Goal: Task Accomplishment & Management: Complete application form

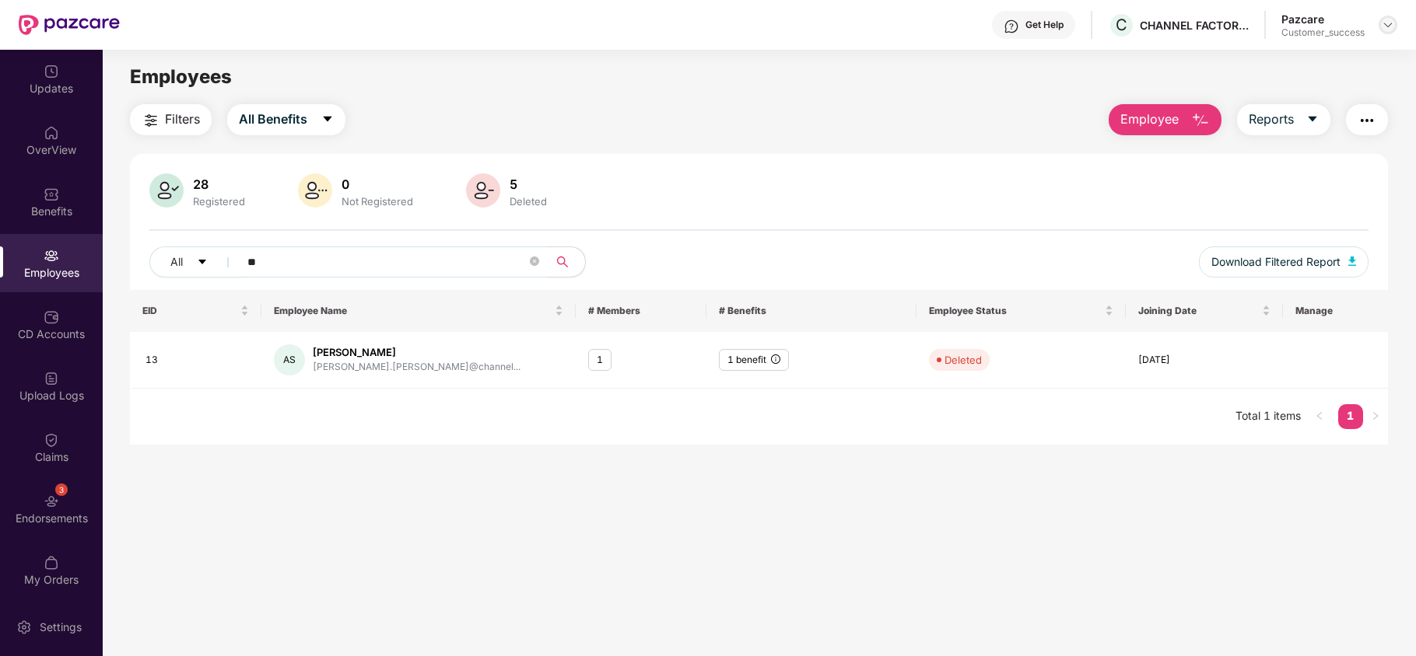
click at [1388, 22] on img at bounding box center [1387, 25] width 12 height 12
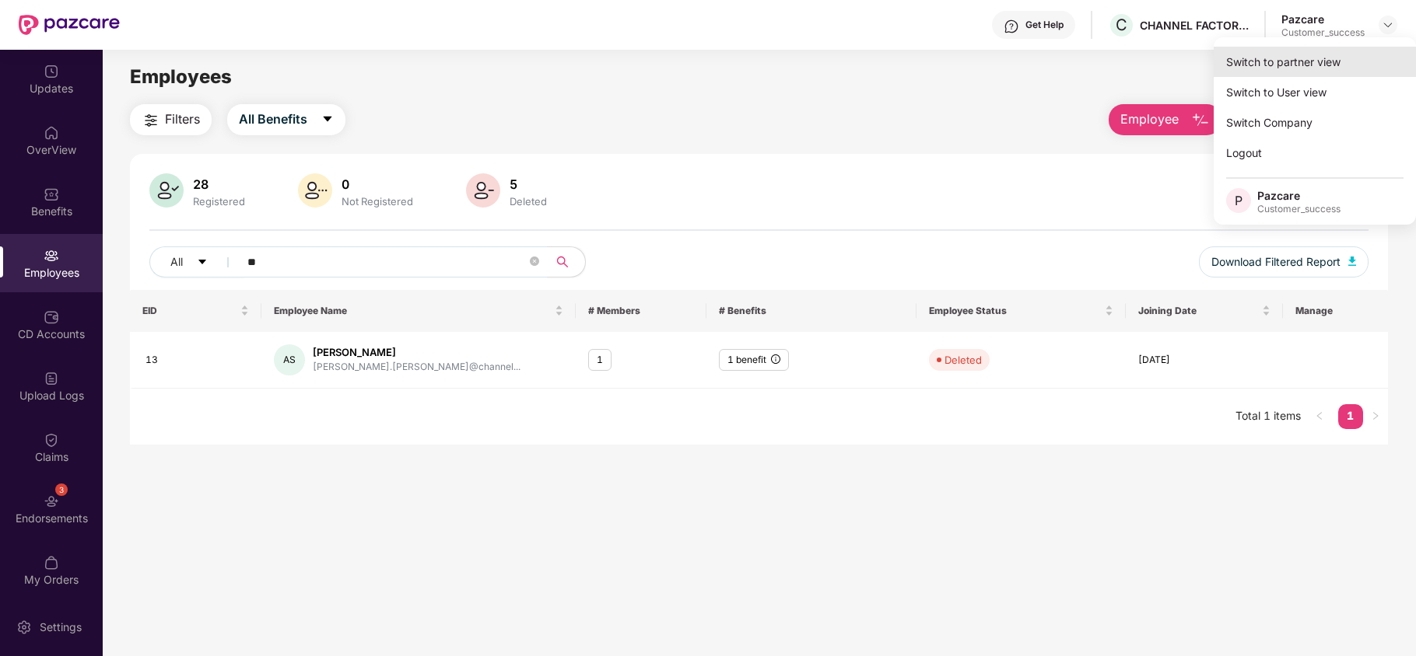
click at [1332, 57] on div "Switch to partner view" at bounding box center [1314, 62] width 202 height 30
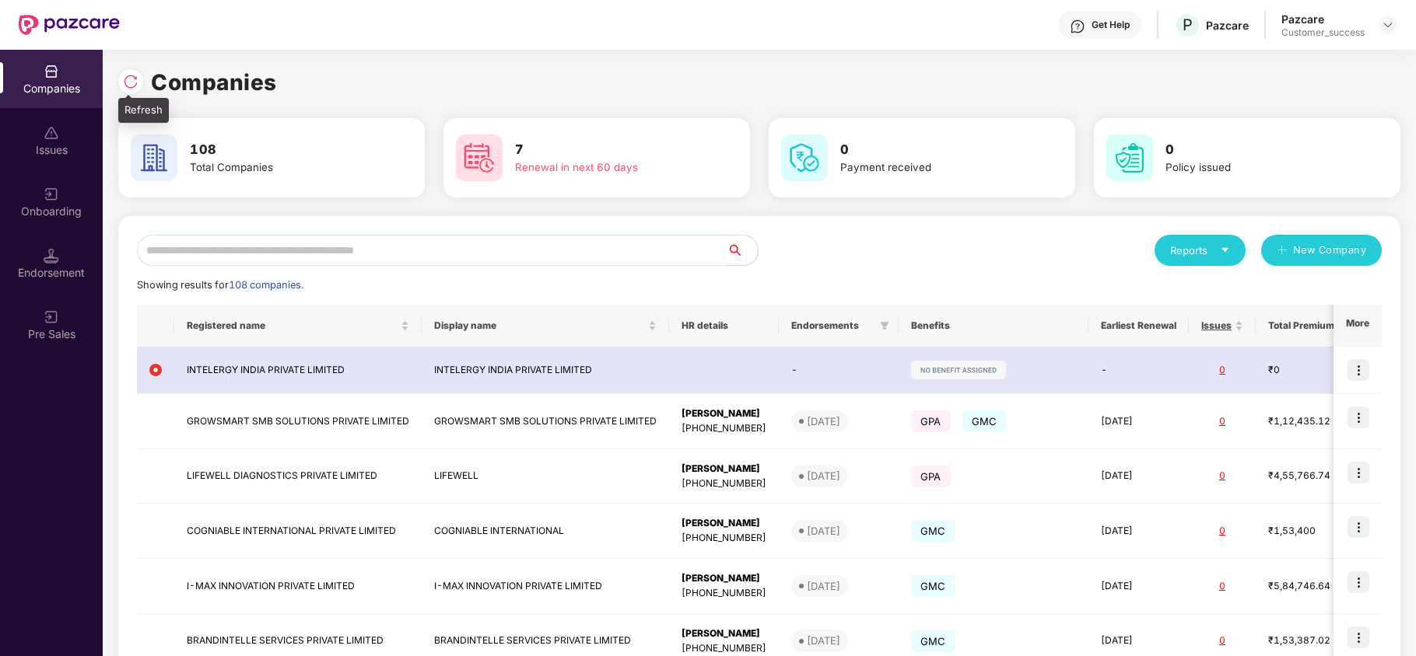
drag, startPoint x: 134, startPoint y: 97, endPoint x: 129, endPoint y: 73, distance: 24.6
click at [129, 73] on div "Companies" at bounding box center [759, 82] width 1282 height 34
click at [129, 74] on img at bounding box center [131, 82] width 16 height 16
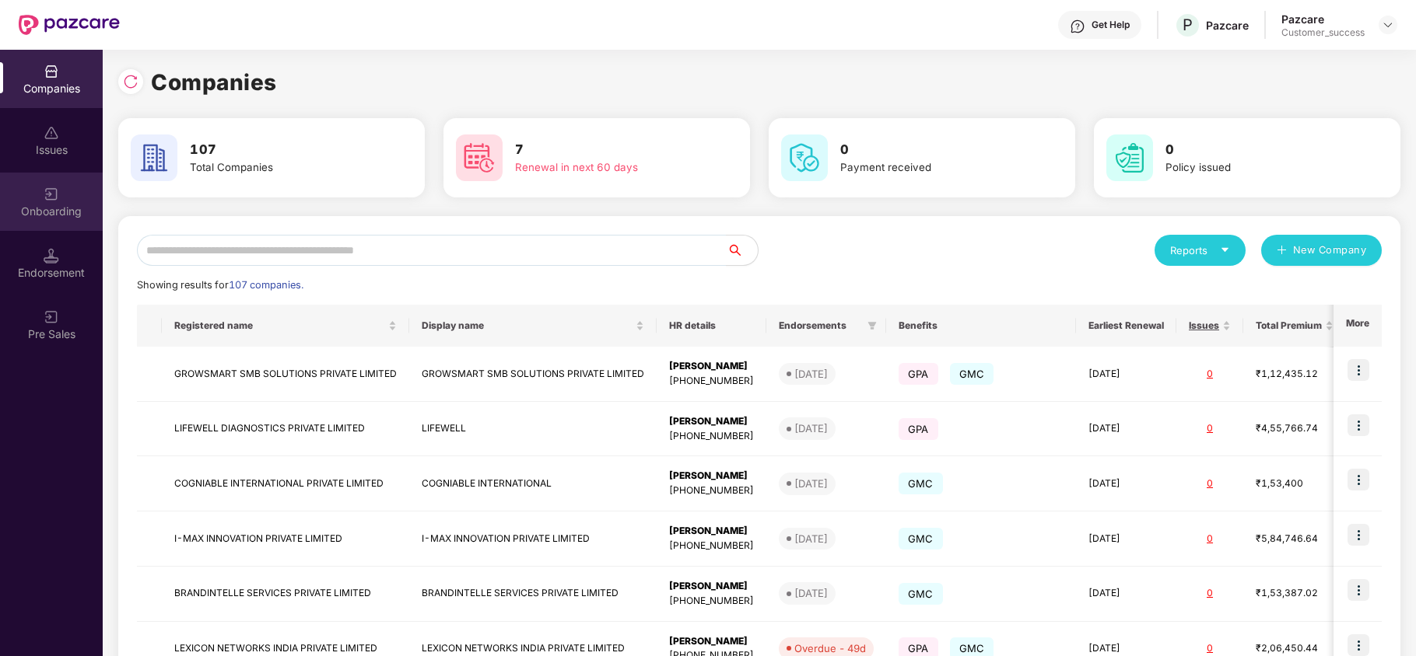
click at [41, 202] on div "Onboarding" at bounding box center [51, 202] width 103 height 58
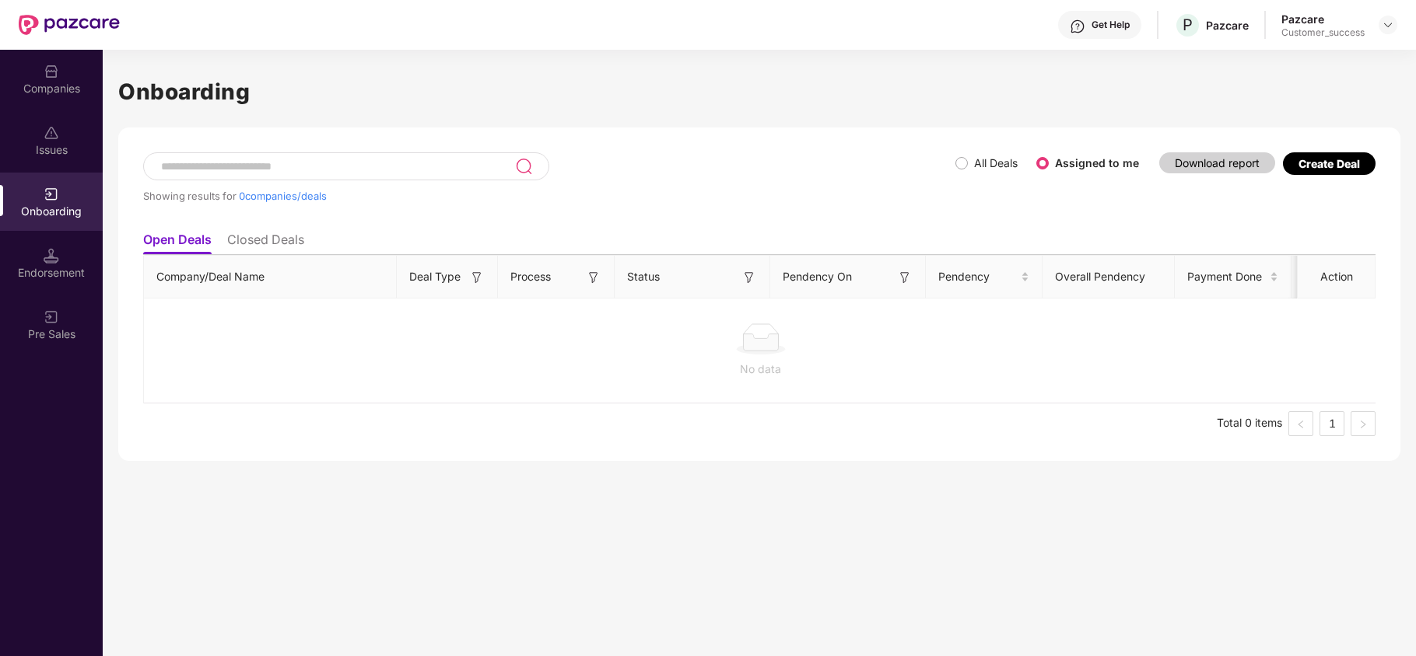
click at [259, 247] on li "Closed Deals" at bounding box center [265, 243] width 77 height 23
click at [184, 247] on li "Open Deals" at bounding box center [176, 243] width 67 height 23
drag, startPoint x: 40, startPoint y: 170, endPoint x: 51, endPoint y: 69, distance: 100.9
click at [51, 69] on img at bounding box center [52, 72] width 16 height 16
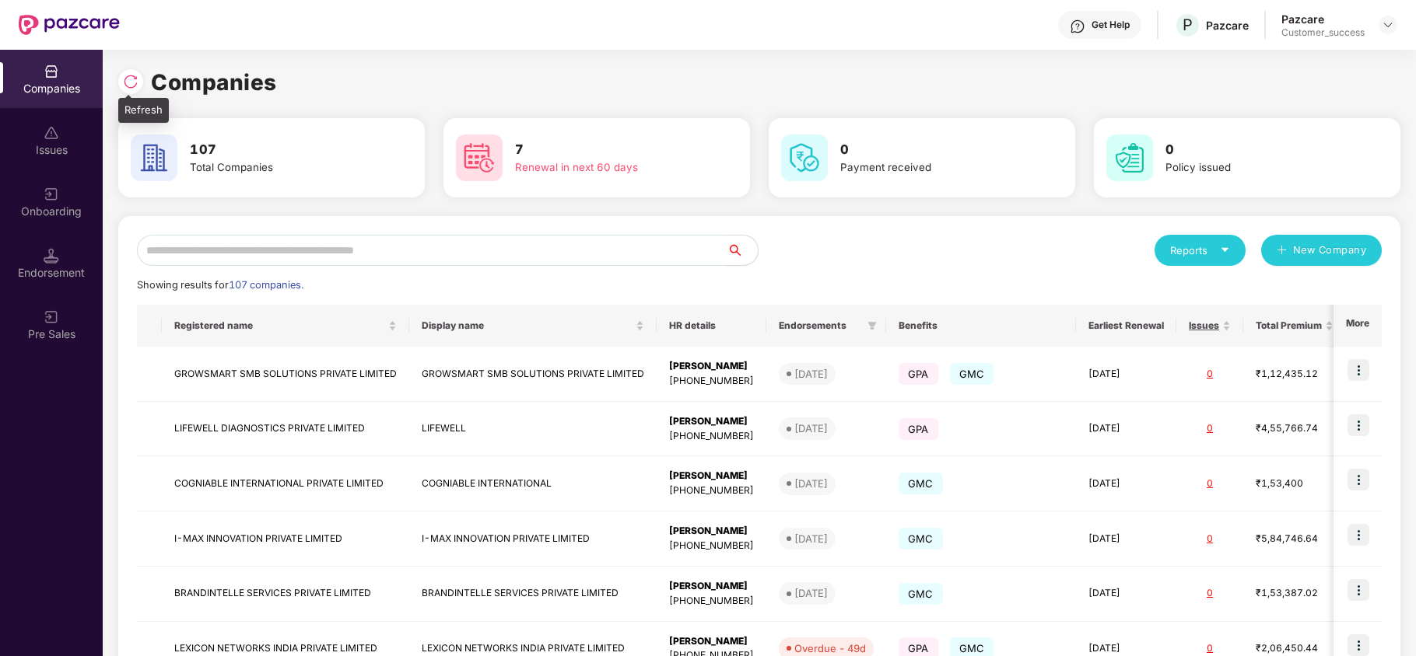
click at [128, 72] on div at bounding box center [130, 81] width 25 height 25
click at [51, 254] on img at bounding box center [52, 256] width 16 height 16
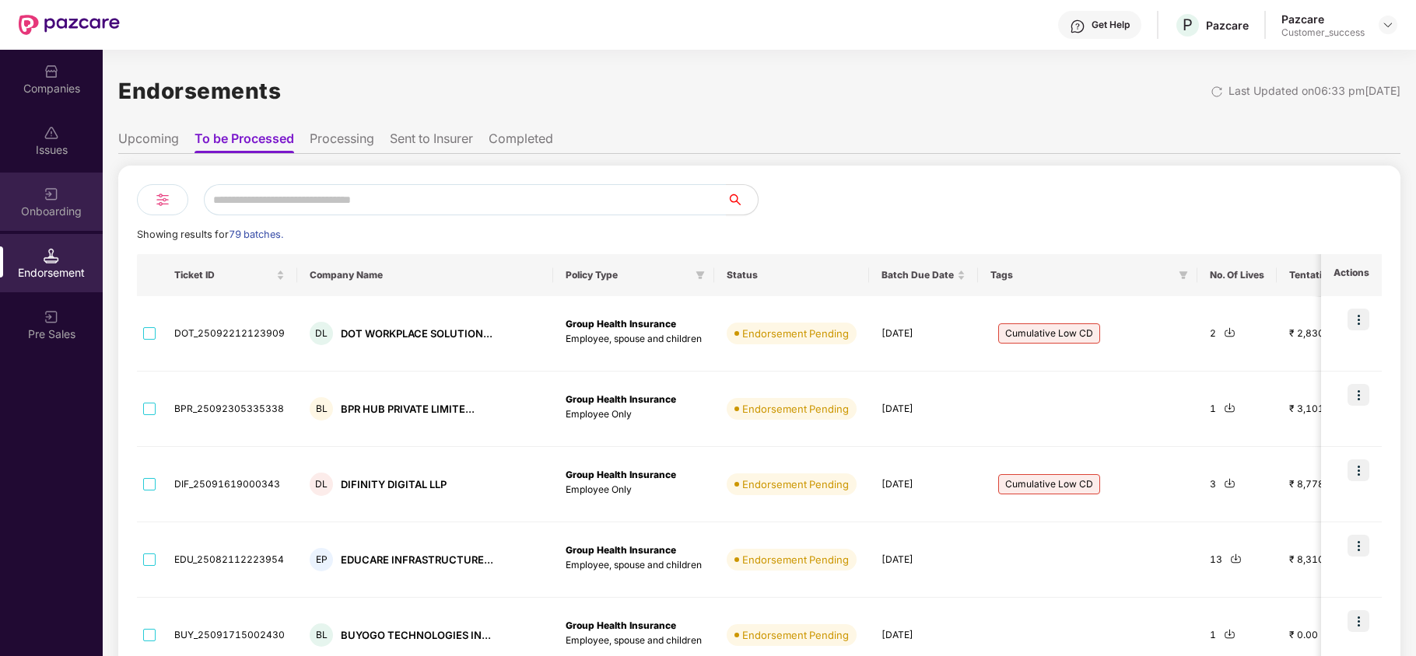
click at [70, 191] on div "Onboarding" at bounding box center [51, 202] width 103 height 58
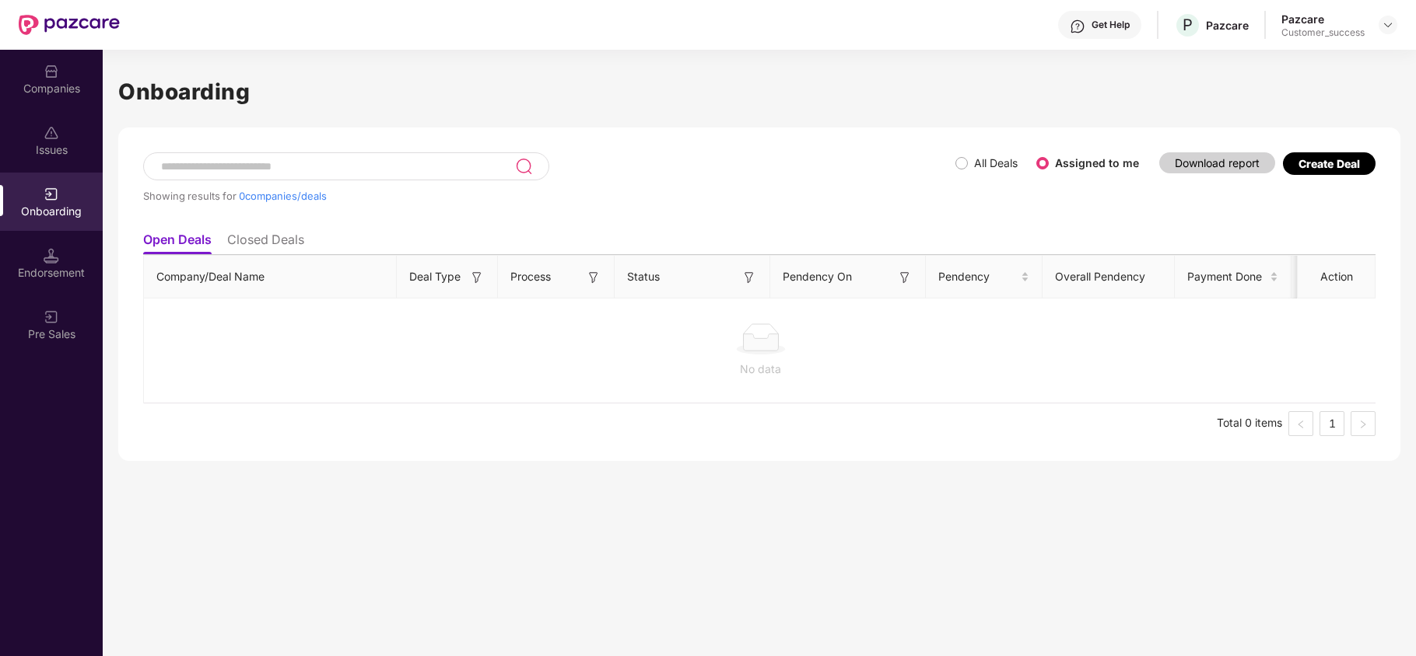
click at [51, 84] on div "Companies" at bounding box center [51, 89] width 103 height 16
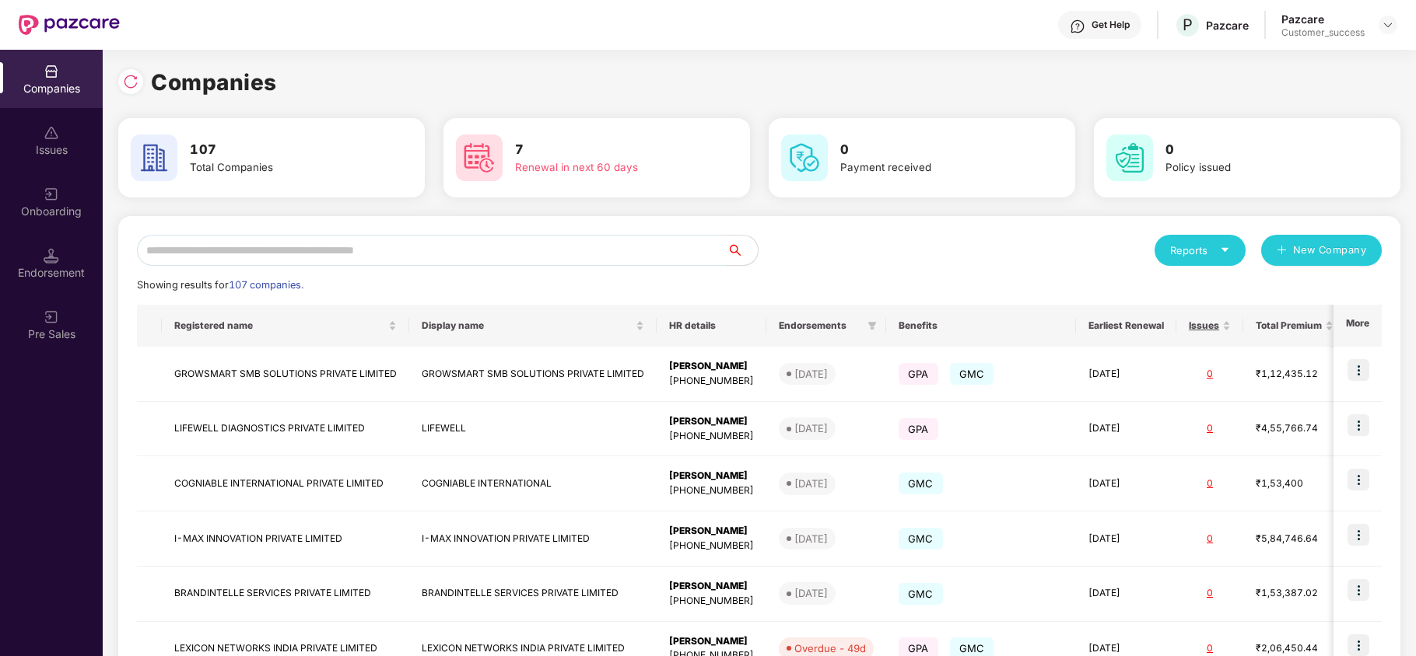
click at [237, 257] on input "text" at bounding box center [432, 250] width 590 height 31
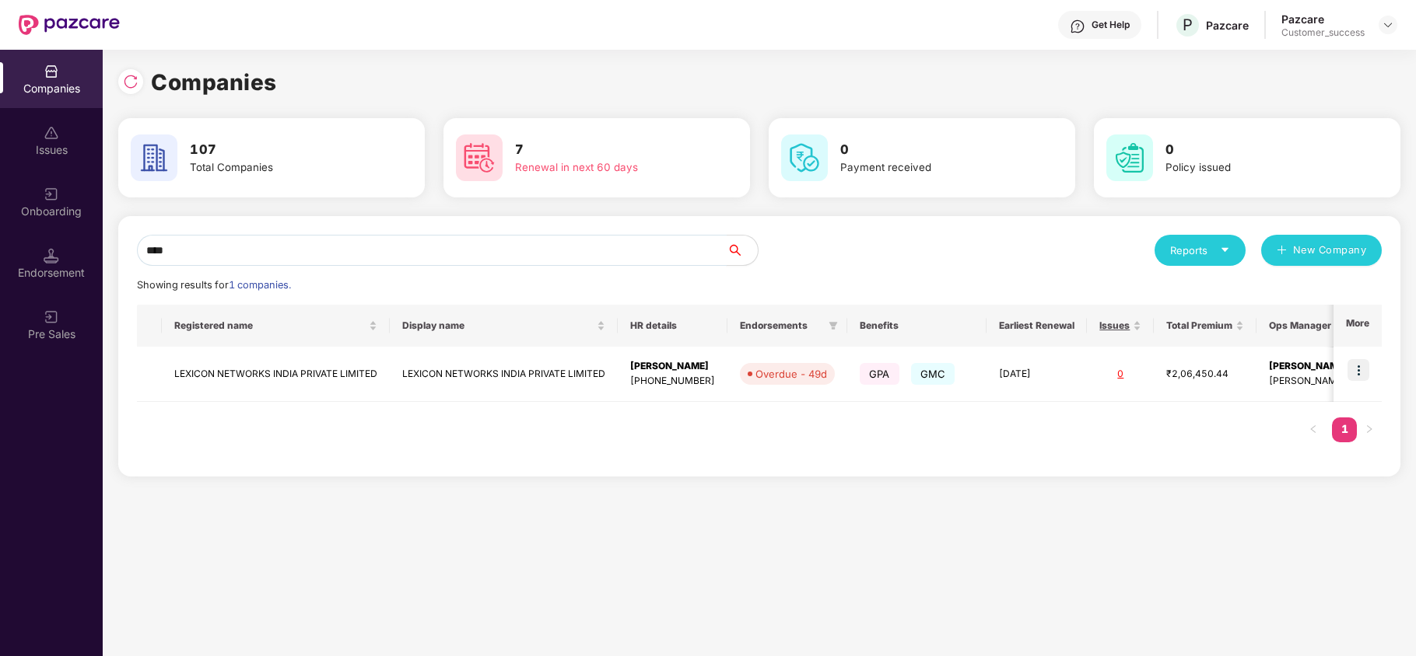
type input "****"
click at [1357, 367] on img at bounding box center [1358, 370] width 22 height 22
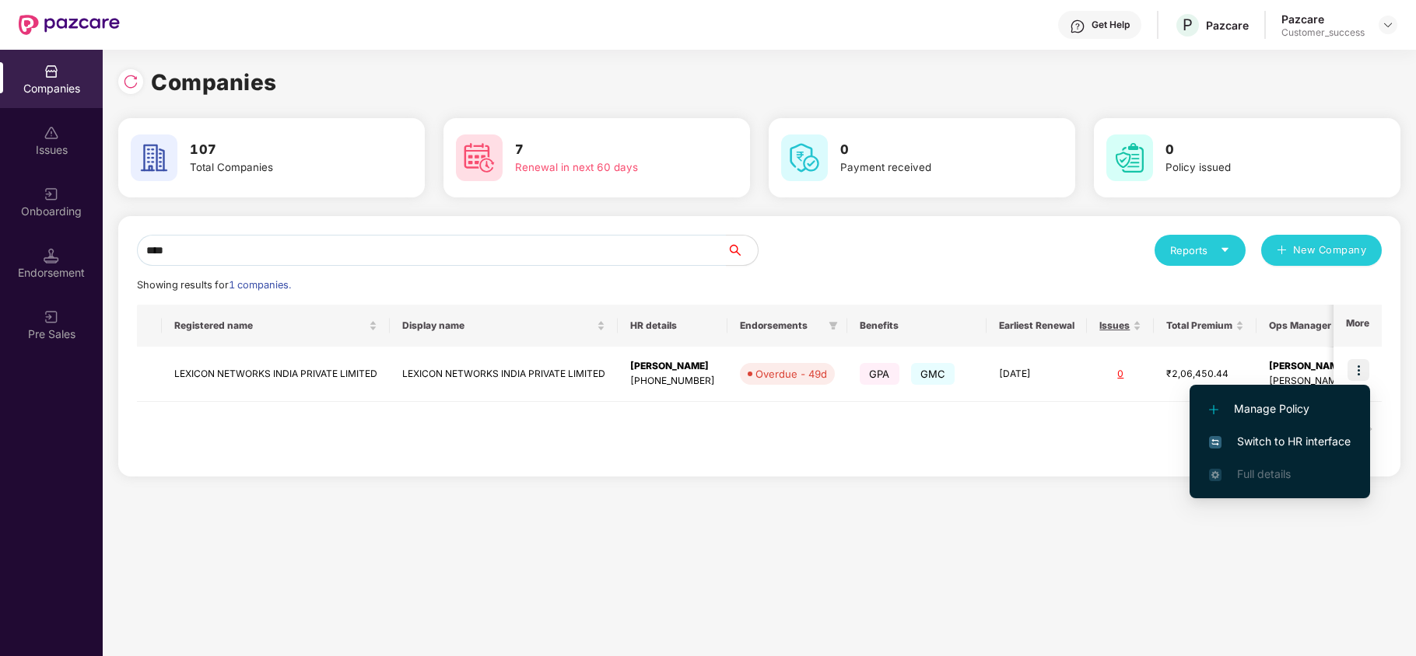
click at [1292, 440] on span "Switch to HR interface" at bounding box center [1280, 441] width 142 height 17
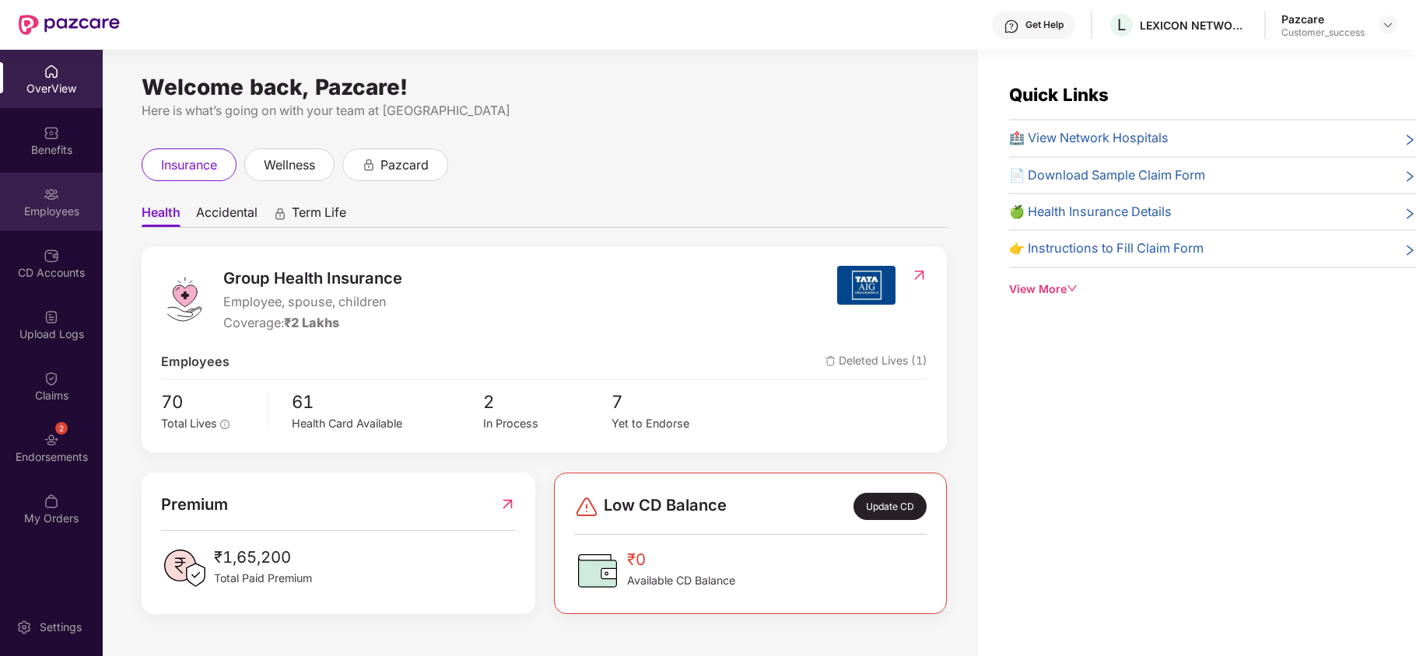
click at [54, 222] on div "Employees" at bounding box center [51, 202] width 103 height 58
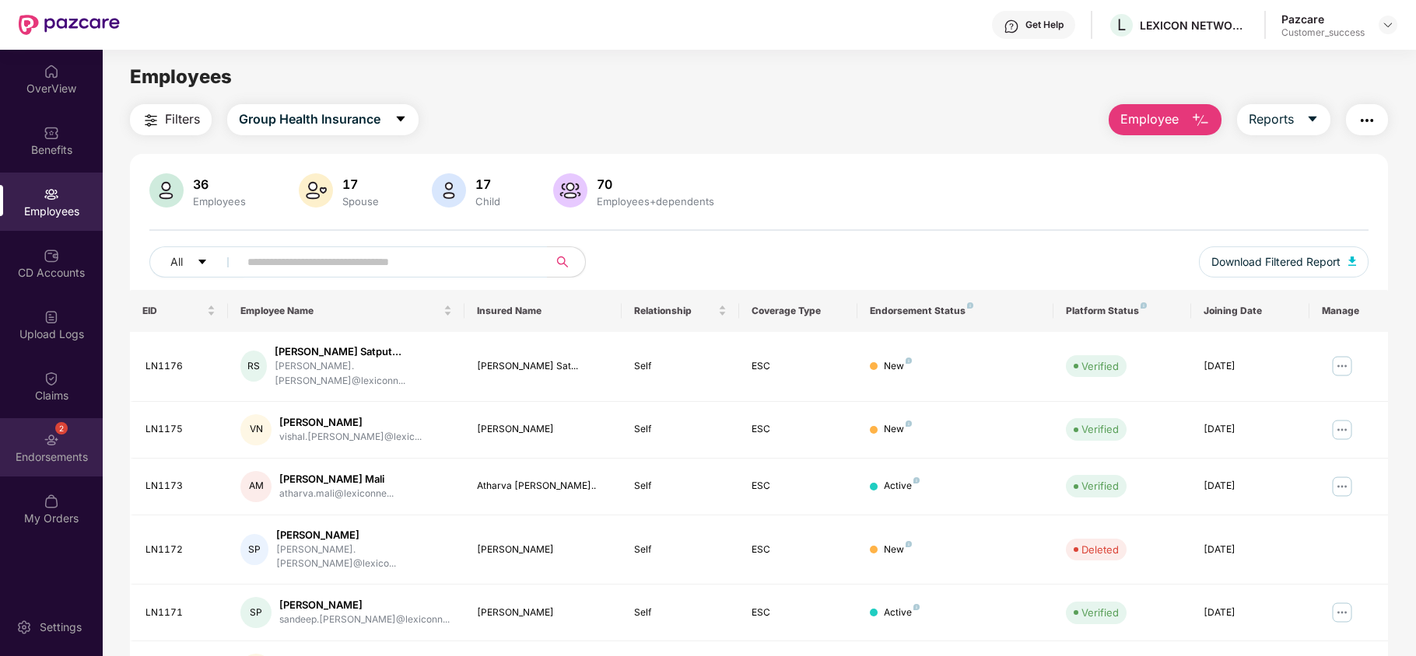
click at [51, 440] on img at bounding box center [52, 440] width 16 height 16
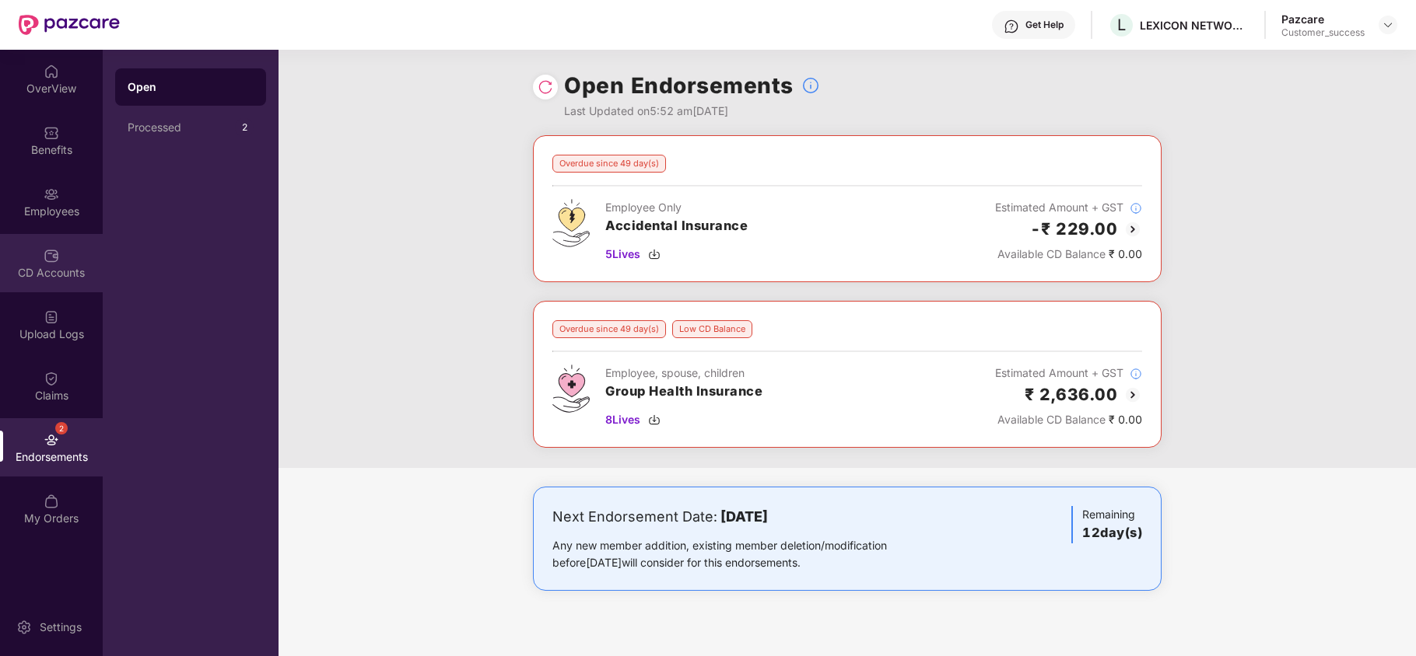
click at [70, 268] on div "CD Accounts" at bounding box center [51, 273] width 103 height 16
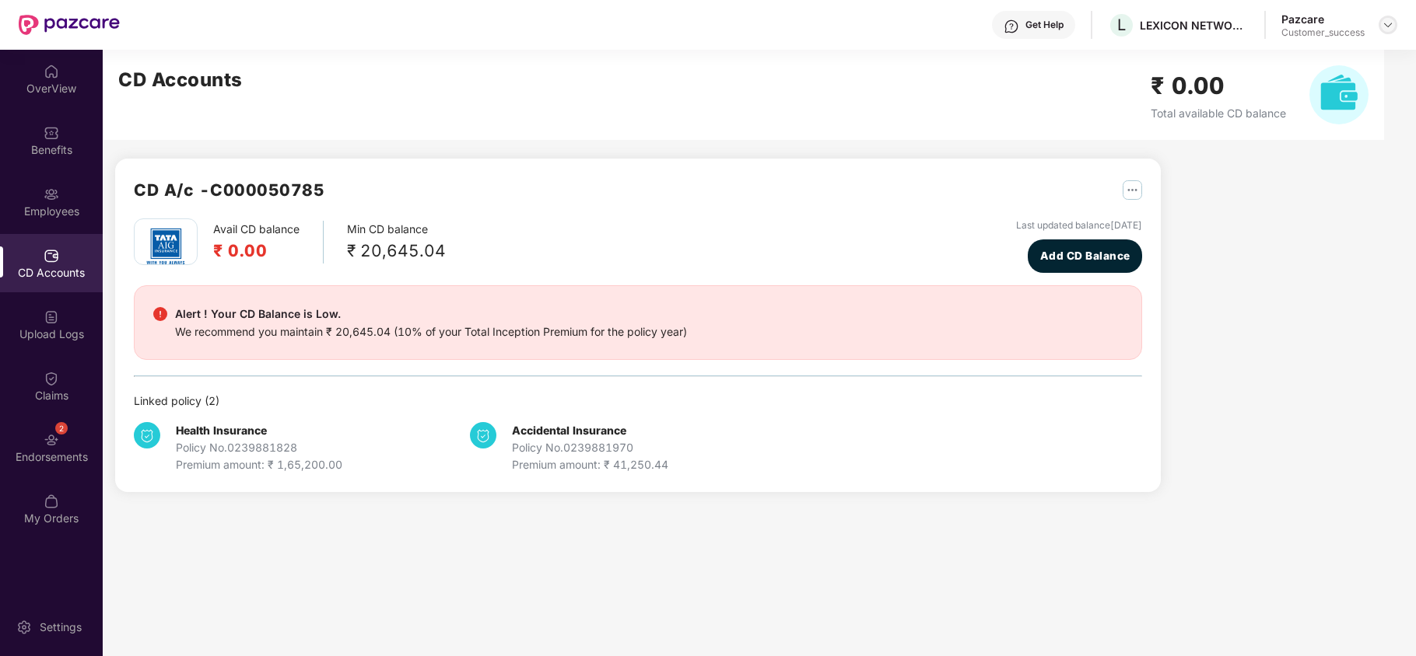
click at [1380, 23] on div at bounding box center [1387, 25] width 19 height 19
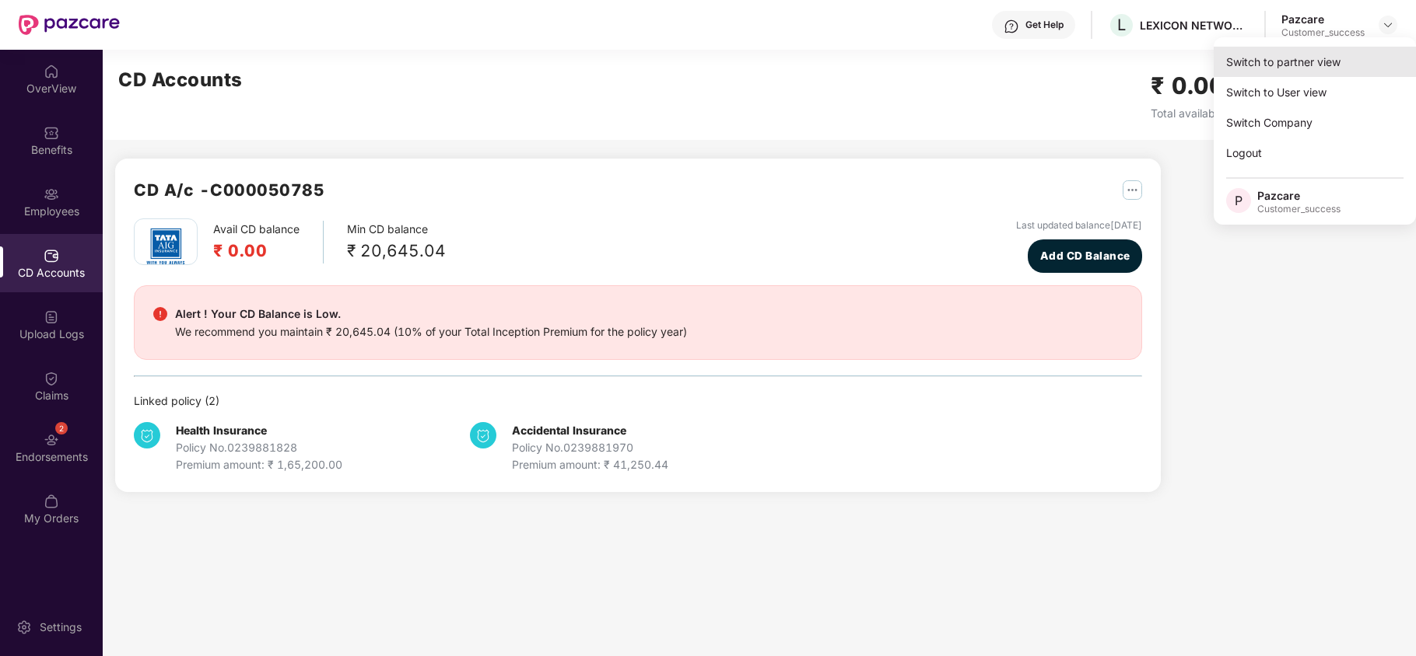
click at [1304, 69] on div "Switch to partner view" at bounding box center [1314, 62] width 202 height 30
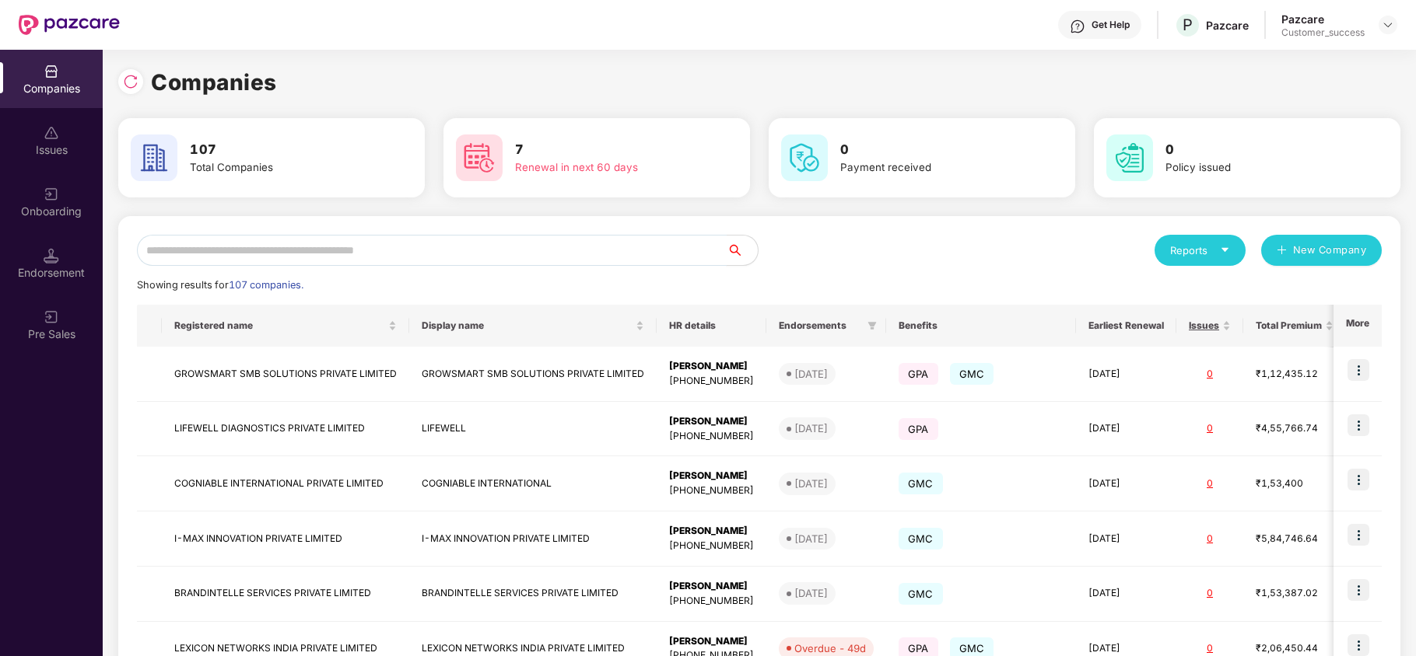
click at [346, 253] on input "text" at bounding box center [432, 250] width 590 height 31
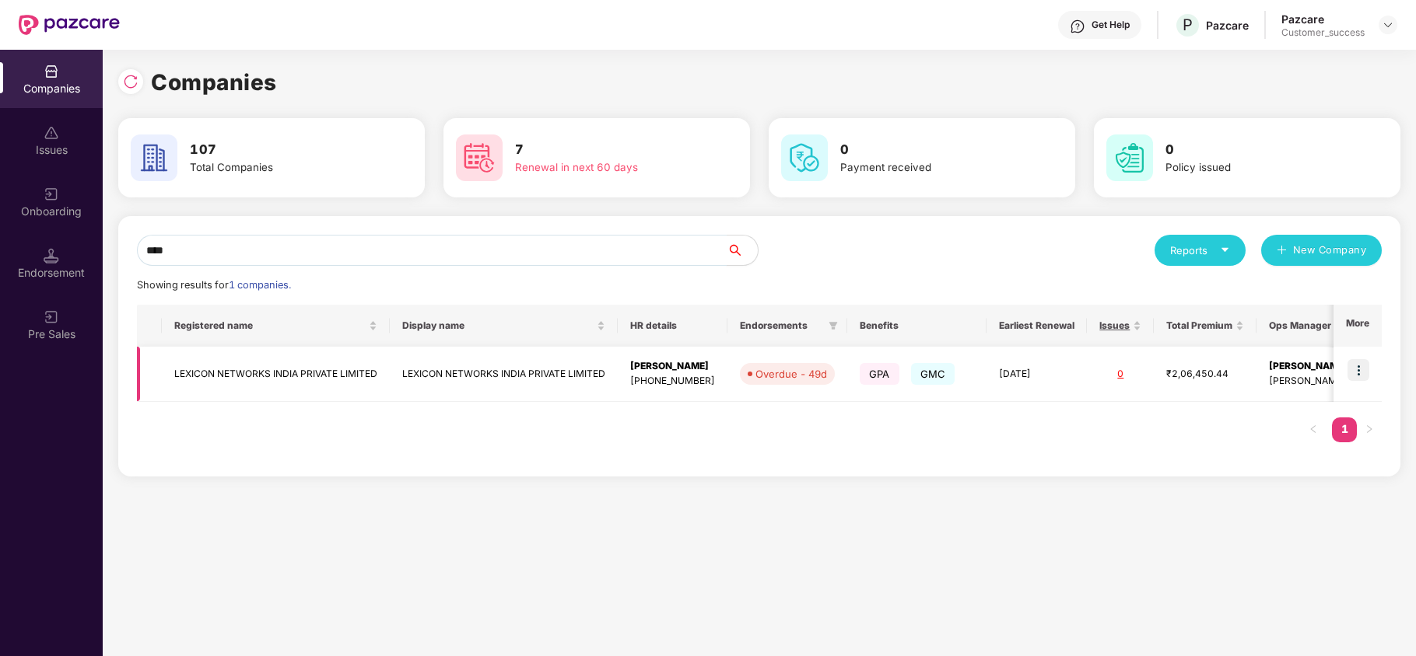
scroll to position [0, 75]
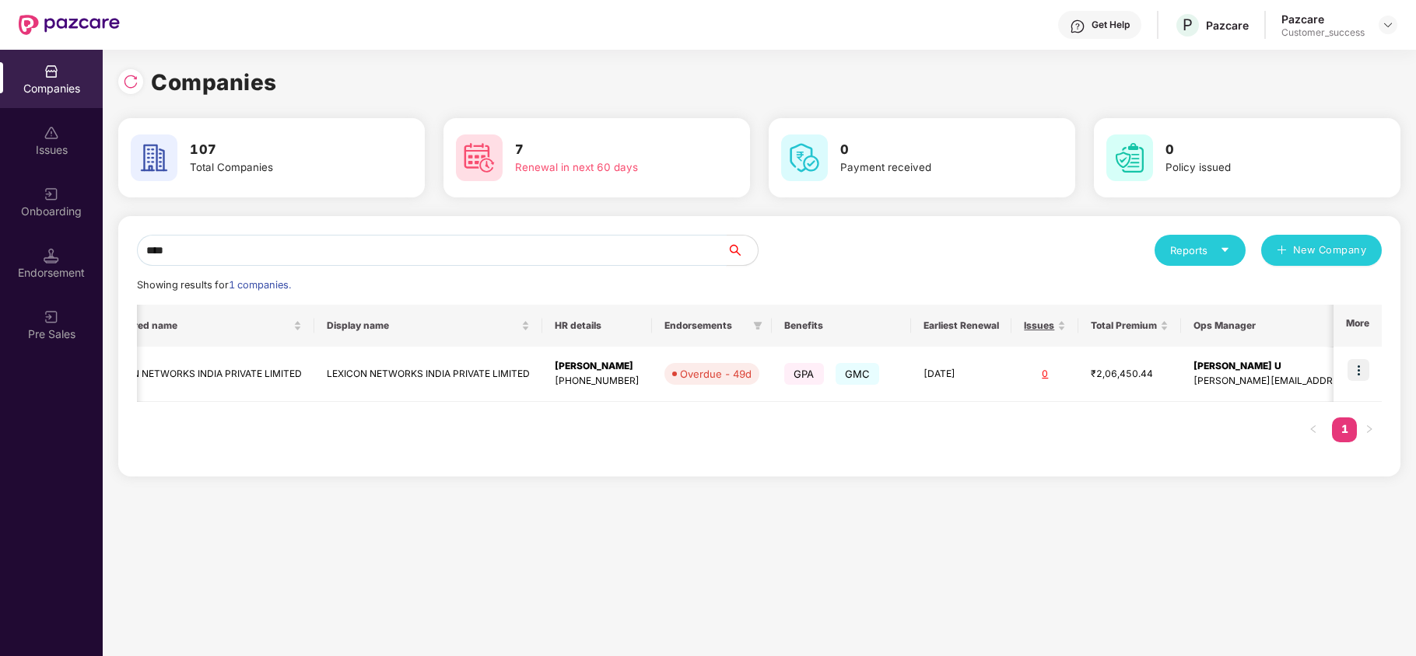
type input "****"
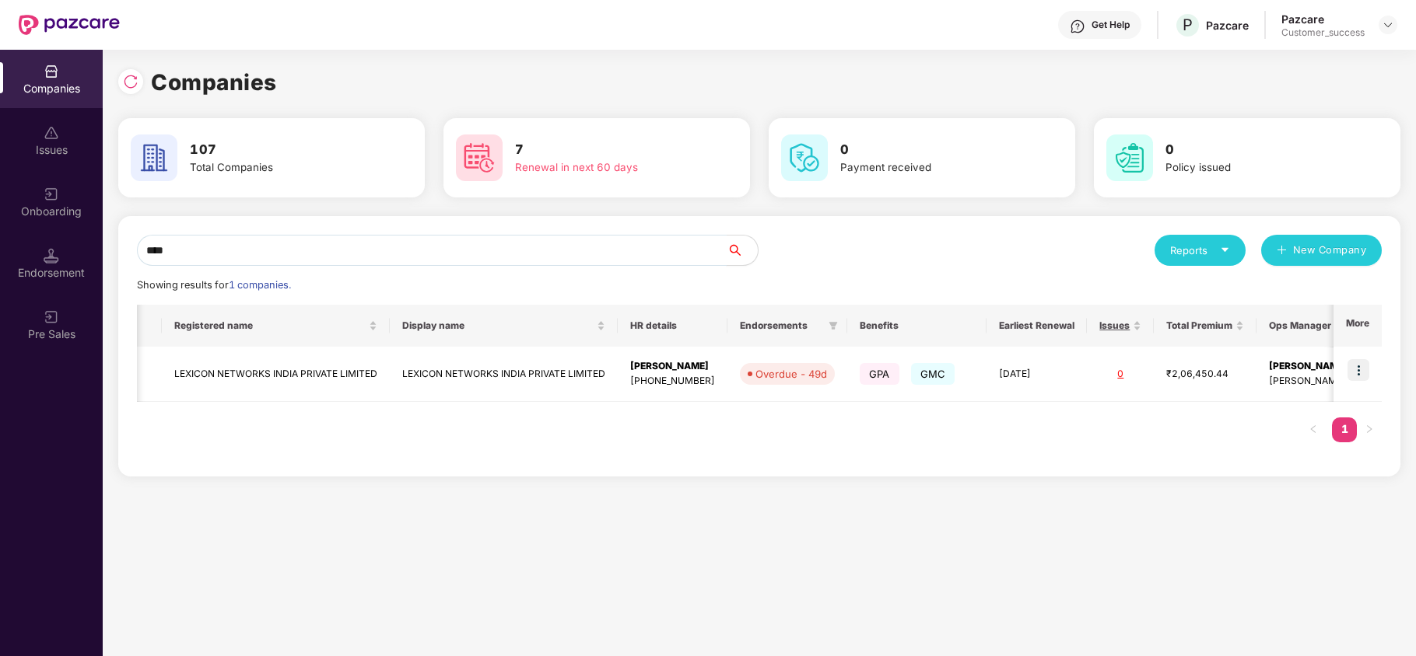
scroll to position [0, 1]
click at [76, 191] on div "Onboarding" at bounding box center [51, 202] width 103 height 58
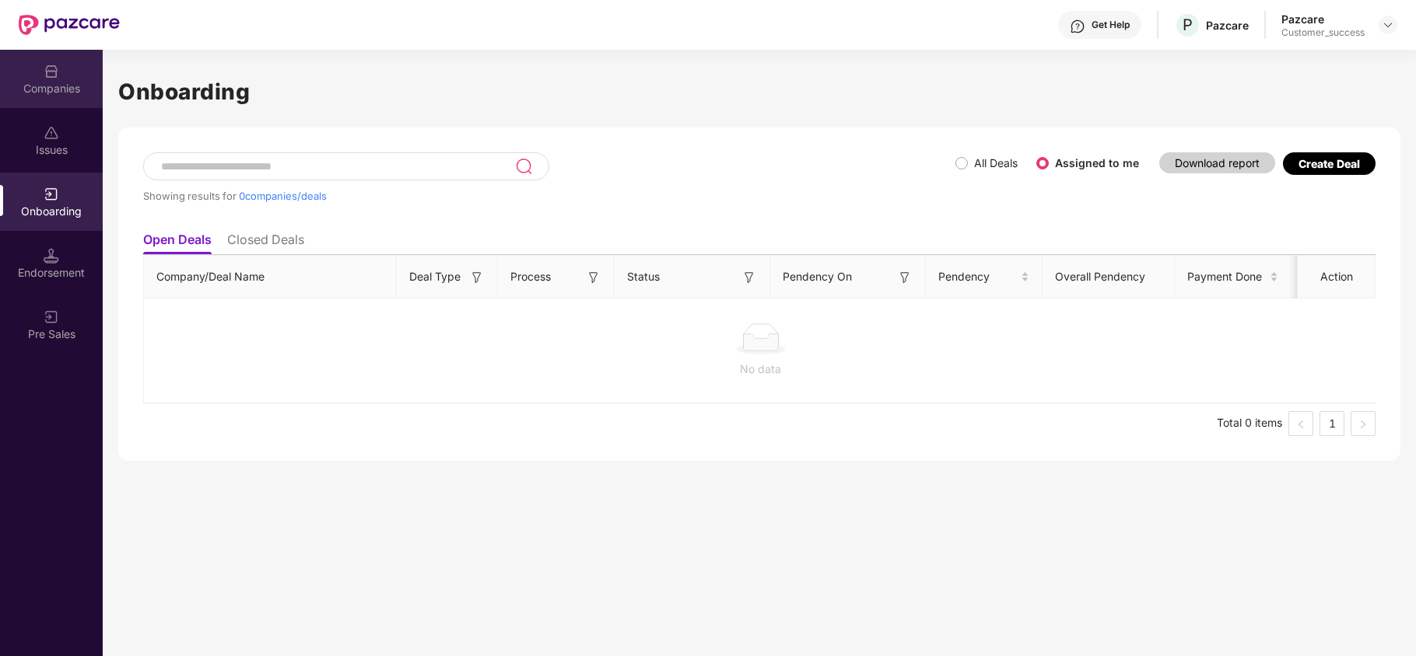
click at [35, 60] on div "Companies" at bounding box center [51, 79] width 103 height 58
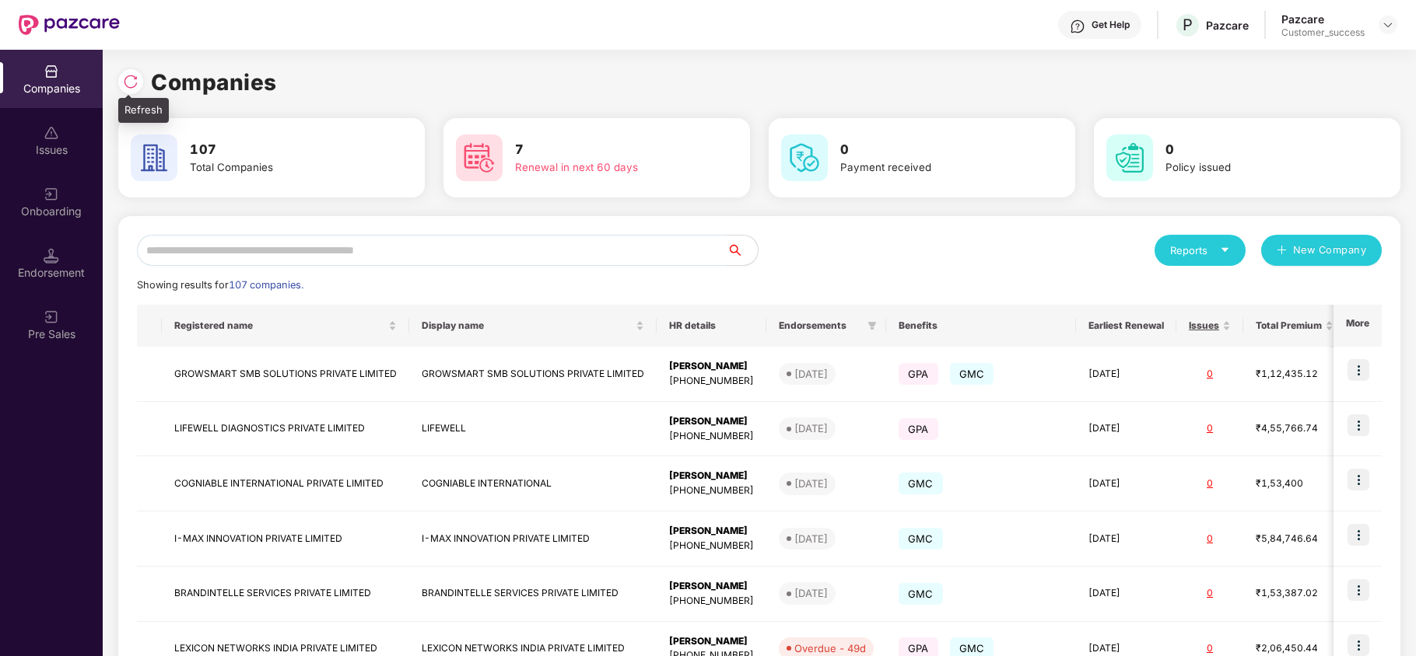
click at [132, 92] on div at bounding box center [130, 81] width 25 height 25
click at [26, 191] on div "Onboarding" at bounding box center [51, 202] width 103 height 58
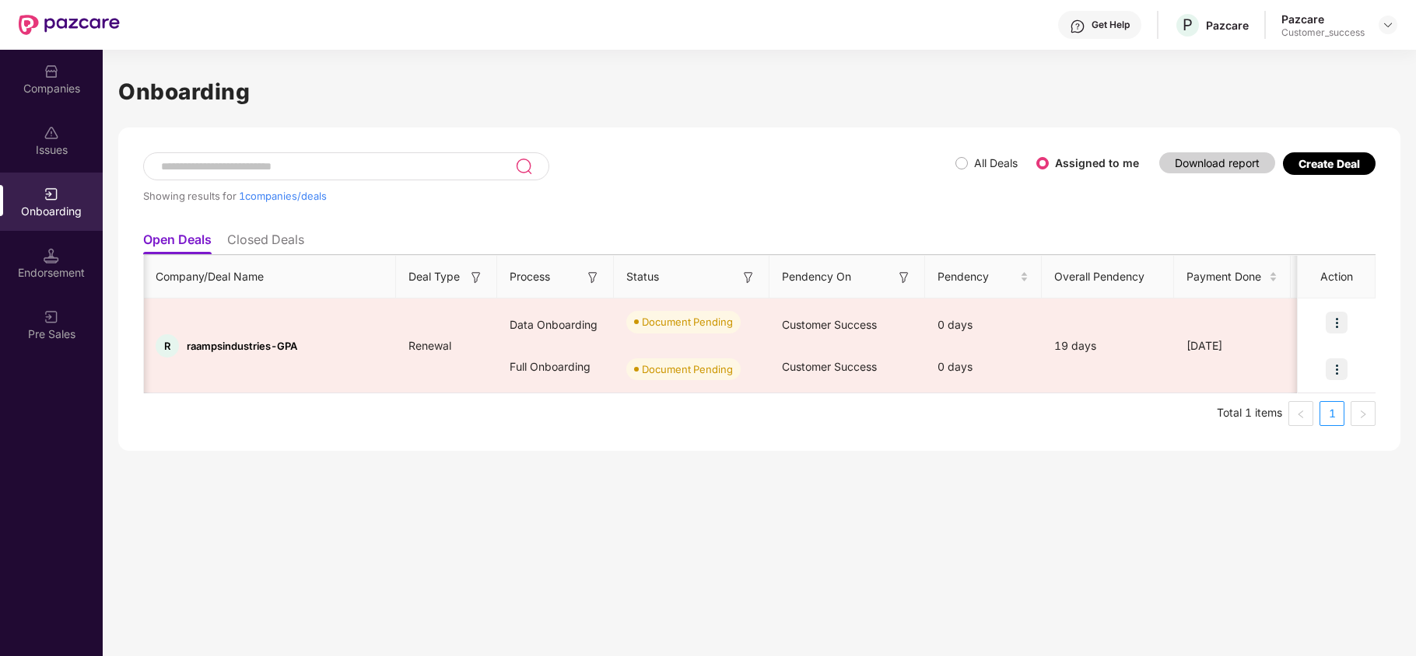
click at [38, 97] on div "Companies" at bounding box center [51, 79] width 103 height 58
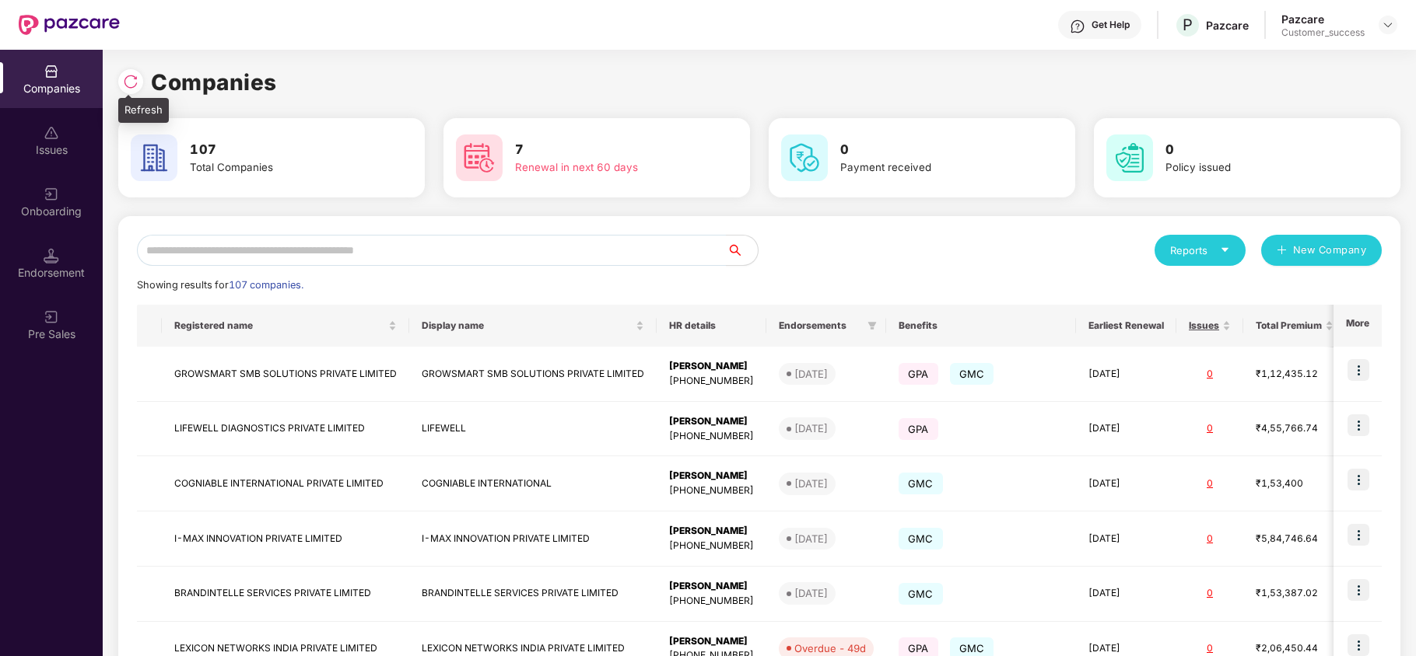
click at [132, 79] on img at bounding box center [131, 82] width 16 height 16
click at [79, 256] on div "Endorsement" at bounding box center [51, 263] width 103 height 58
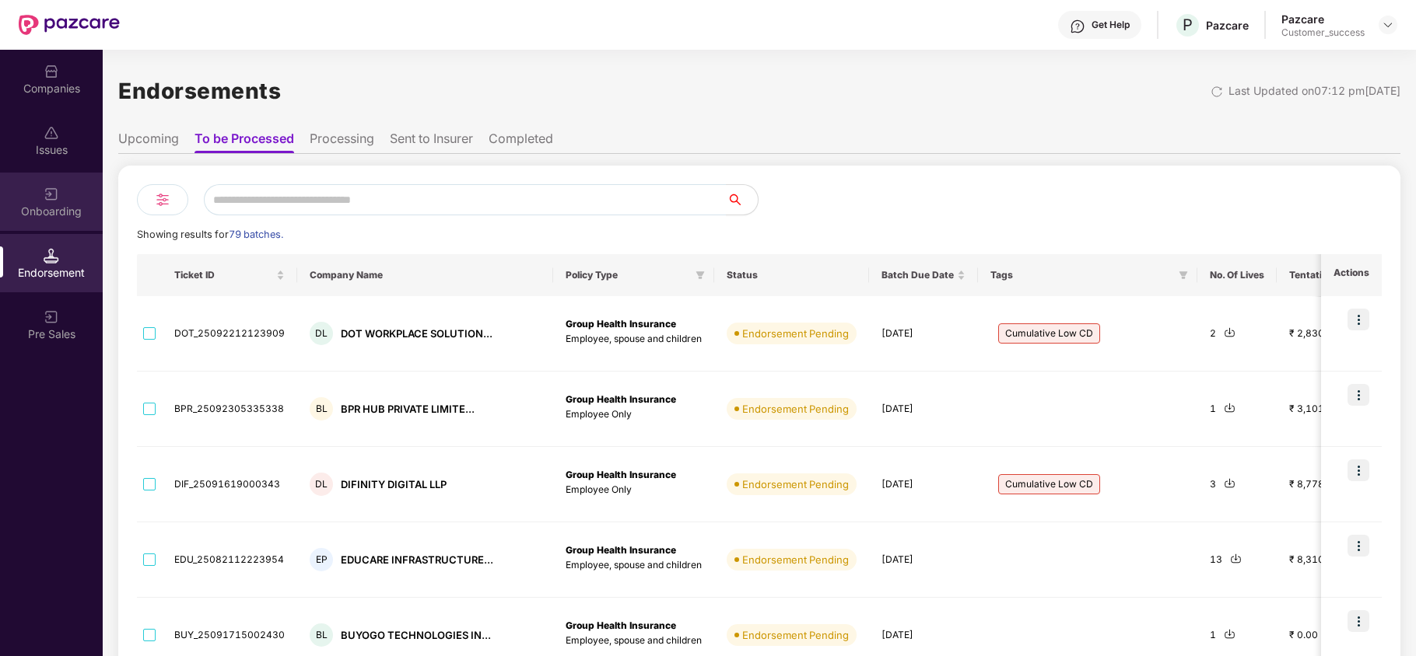
click at [28, 181] on div "Onboarding" at bounding box center [51, 202] width 103 height 58
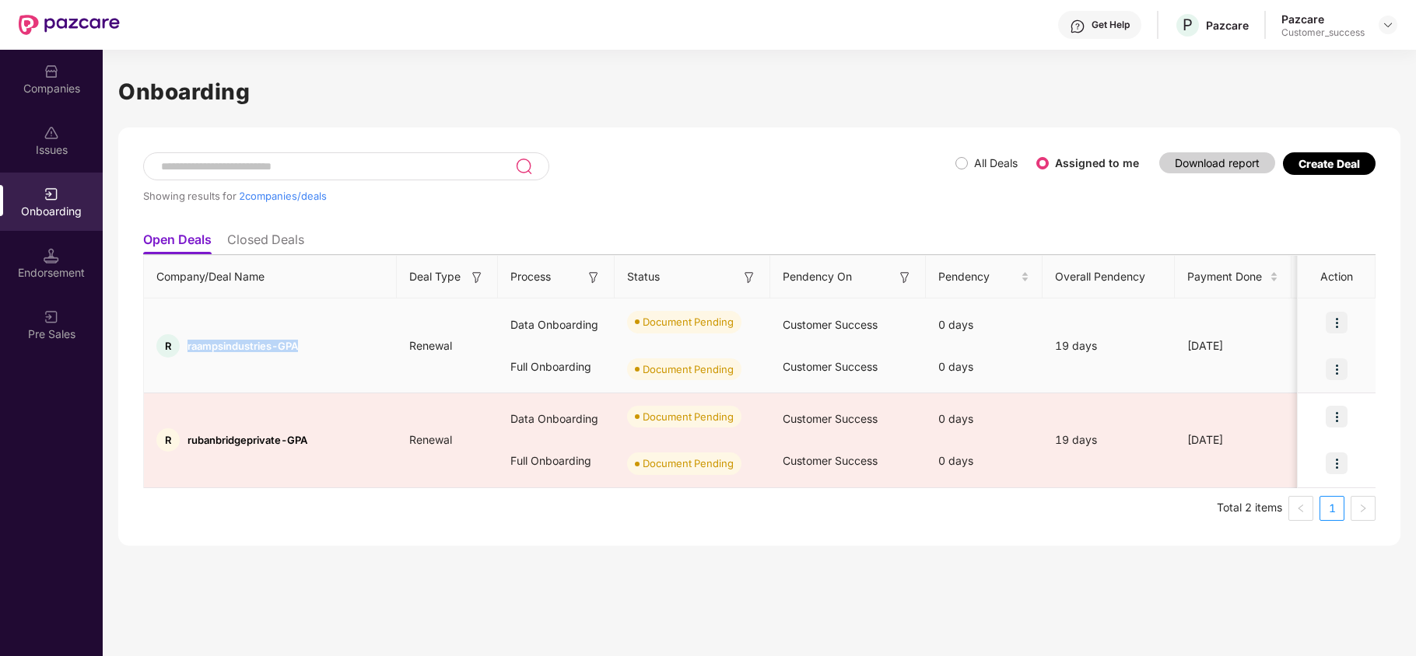
copy span "raampsindustries-GPA"
drag, startPoint x: 327, startPoint y: 343, endPoint x: 184, endPoint y: 341, distance: 143.1
click at [184, 341] on div "R raampsindustries-GPA" at bounding box center [270, 345] width 253 height 23
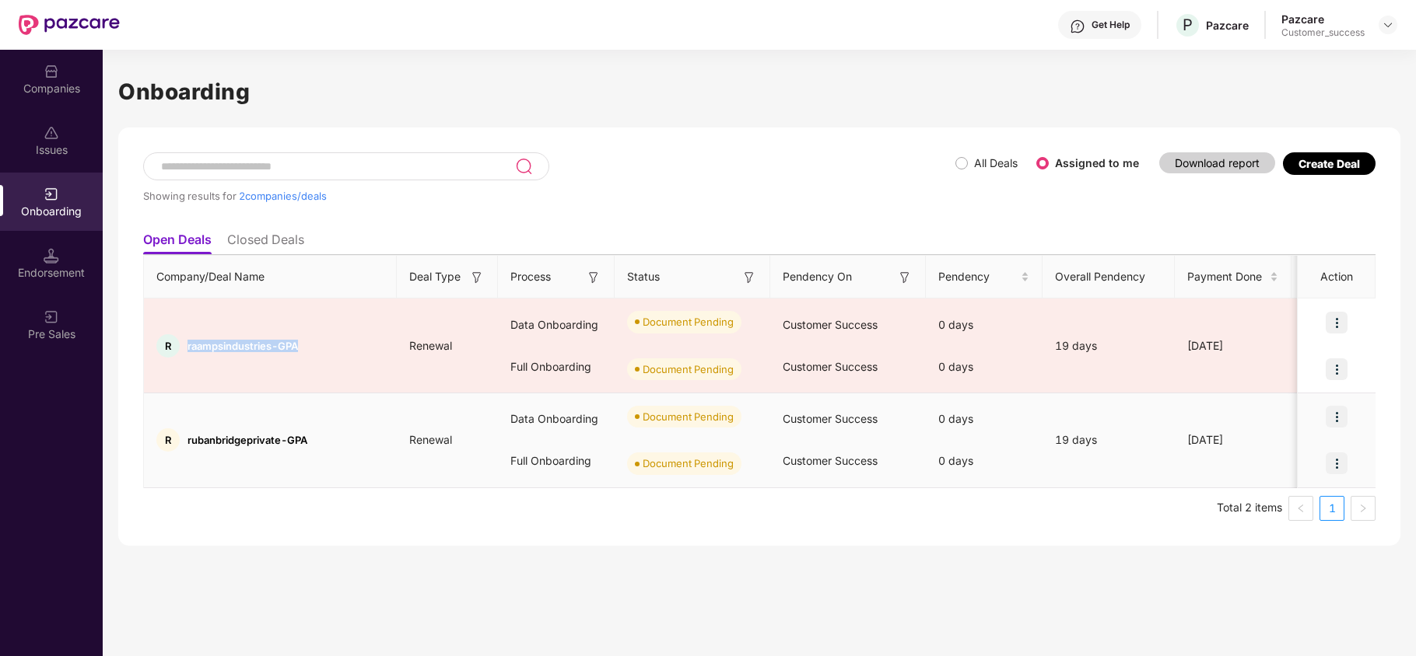
click at [1342, 421] on img at bounding box center [1336, 417] width 22 height 22
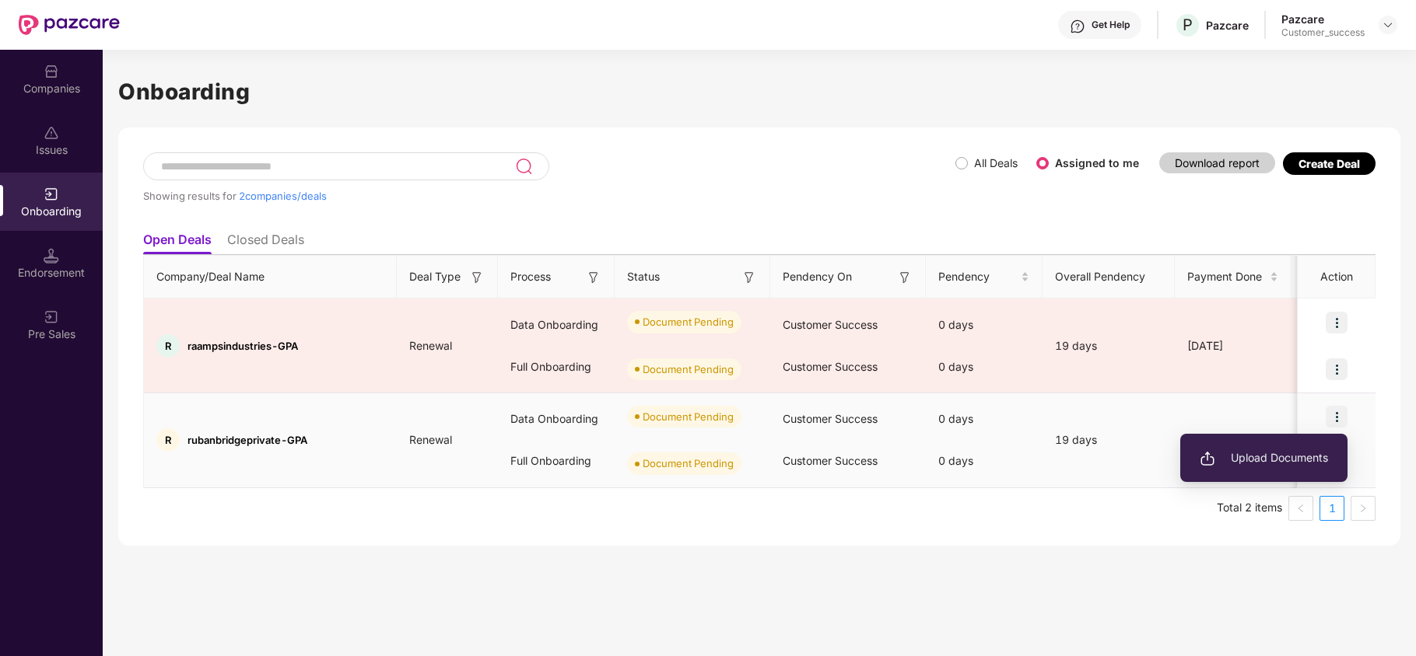
click at [1252, 468] on li "Upload Documents" at bounding box center [1263, 458] width 167 height 33
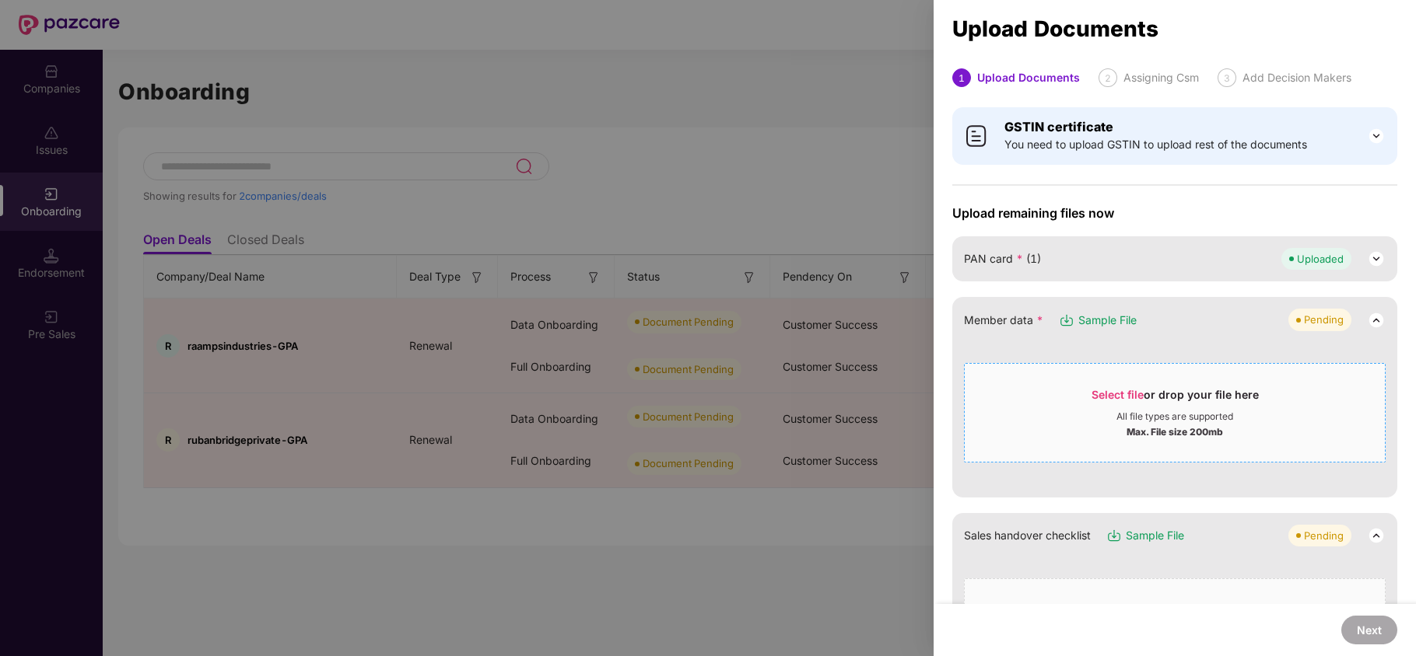
click at [1066, 380] on span "Select file or drop your file here All file types are supported Max. File size …" at bounding box center [1174, 413] width 420 height 75
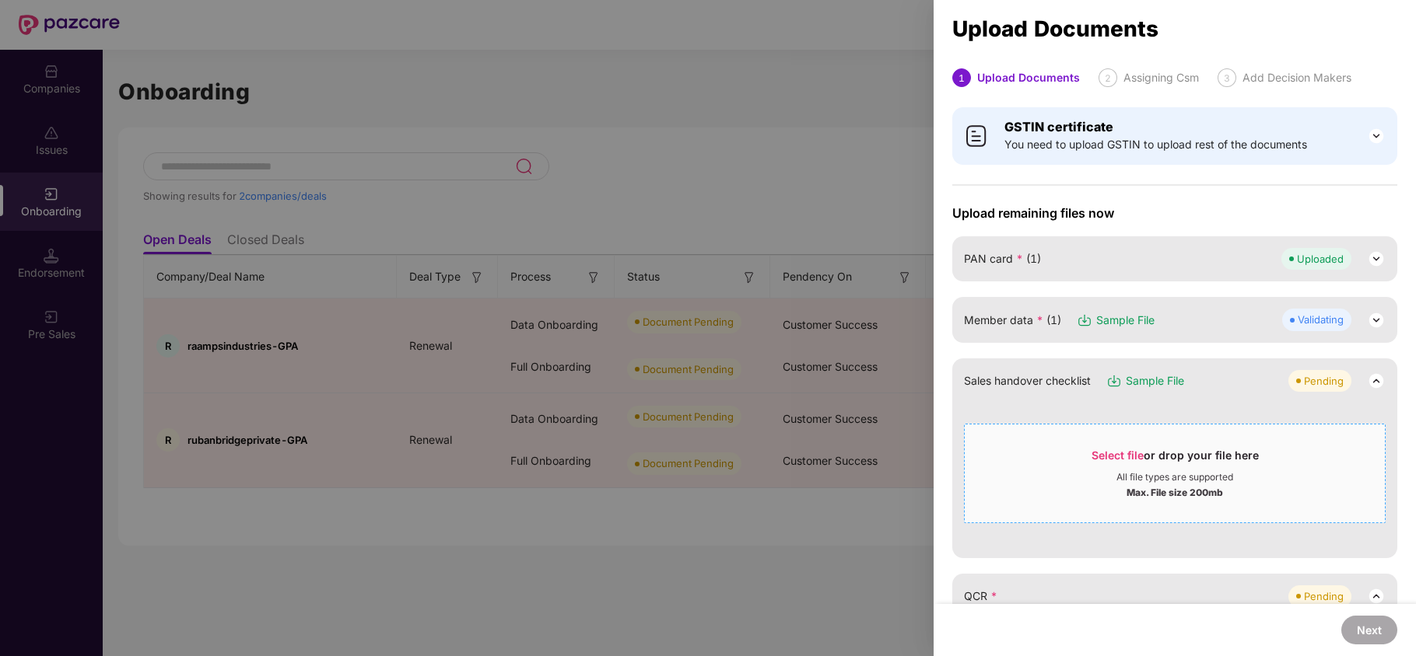
click at [1098, 457] on span "Select file" at bounding box center [1117, 455] width 52 height 13
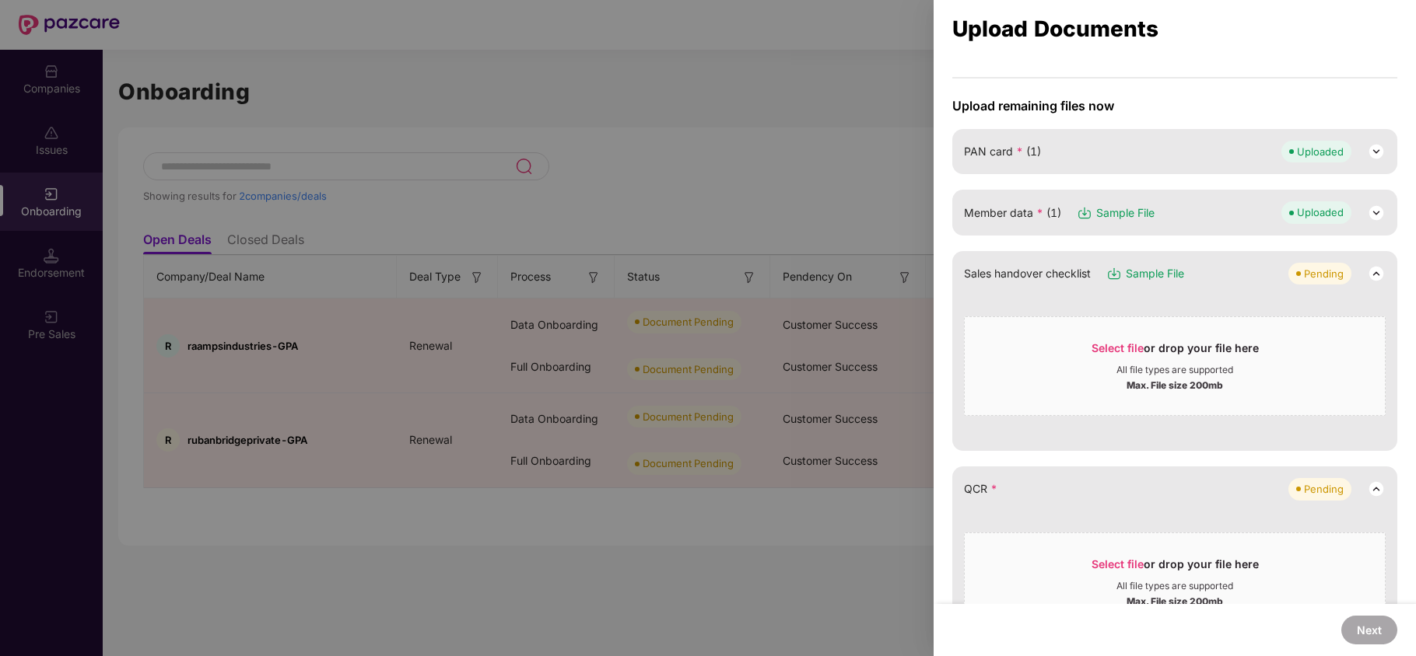
scroll to position [138, 0]
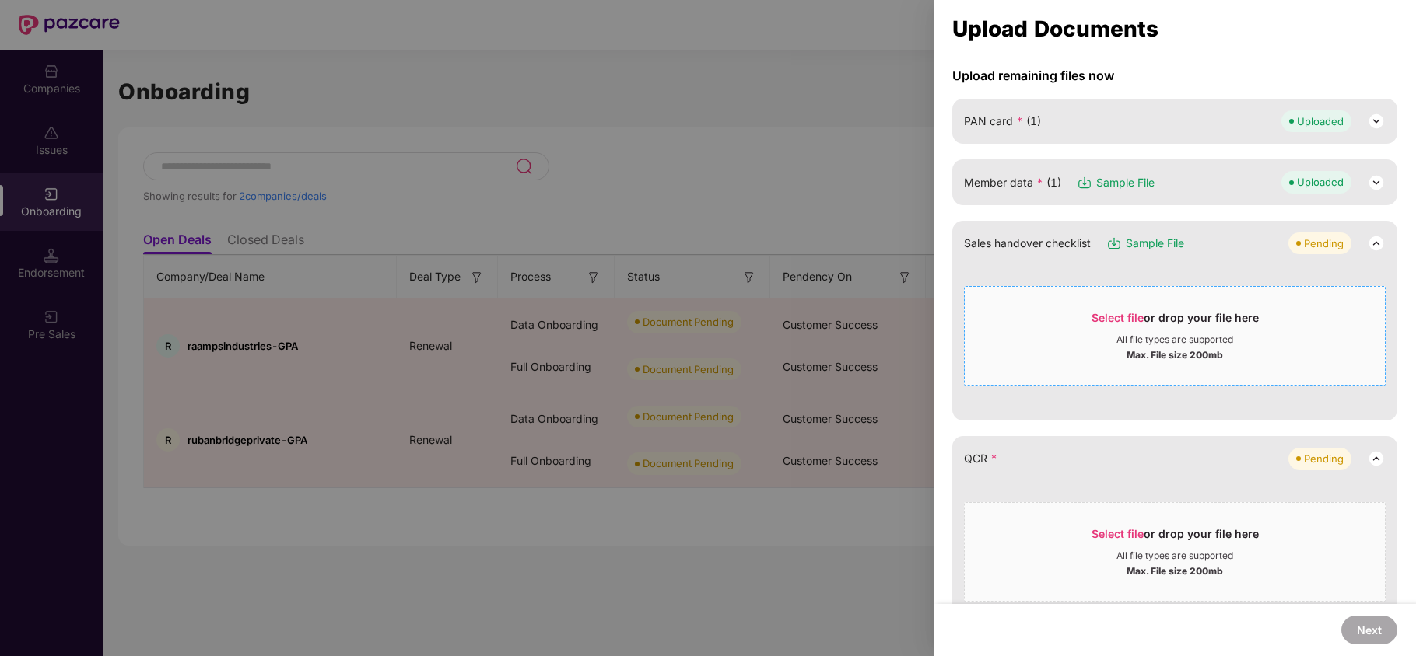
click at [1108, 315] on span "Select file" at bounding box center [1117, 317] width 52 height 13
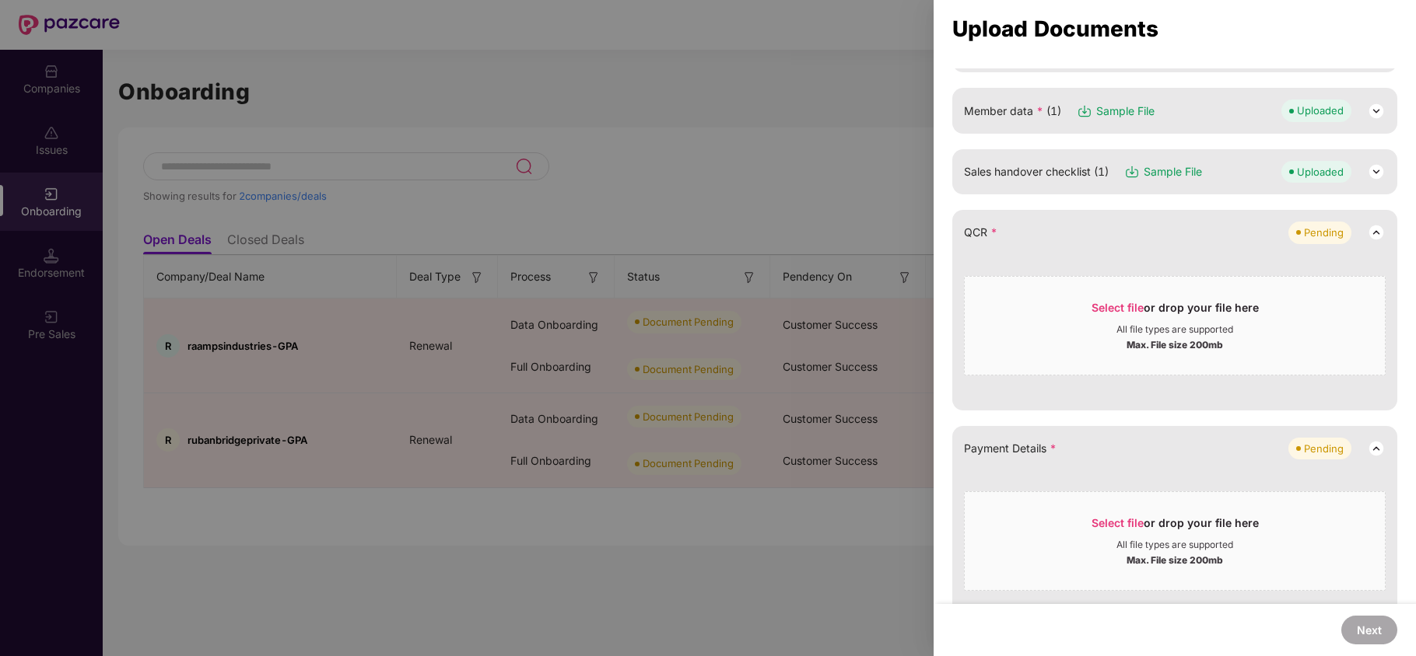
scroll to position [210, 0]
click at [1103, 309] on span "Select file" at bounding box center [1117, 306] width 52 height 13
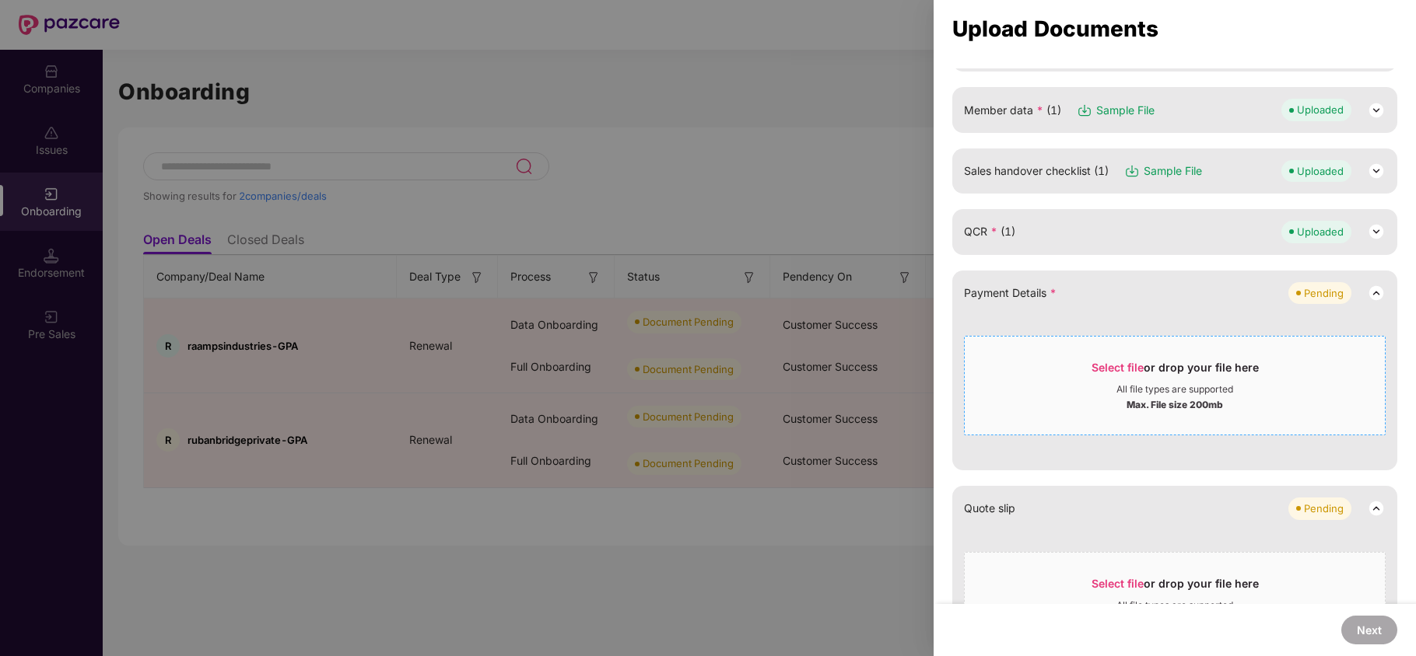
click at [1108, 355] on span "Select file or drop your file here All file types are supported Max. File size …" at bounding box center [1174, 385] width 420 height 75
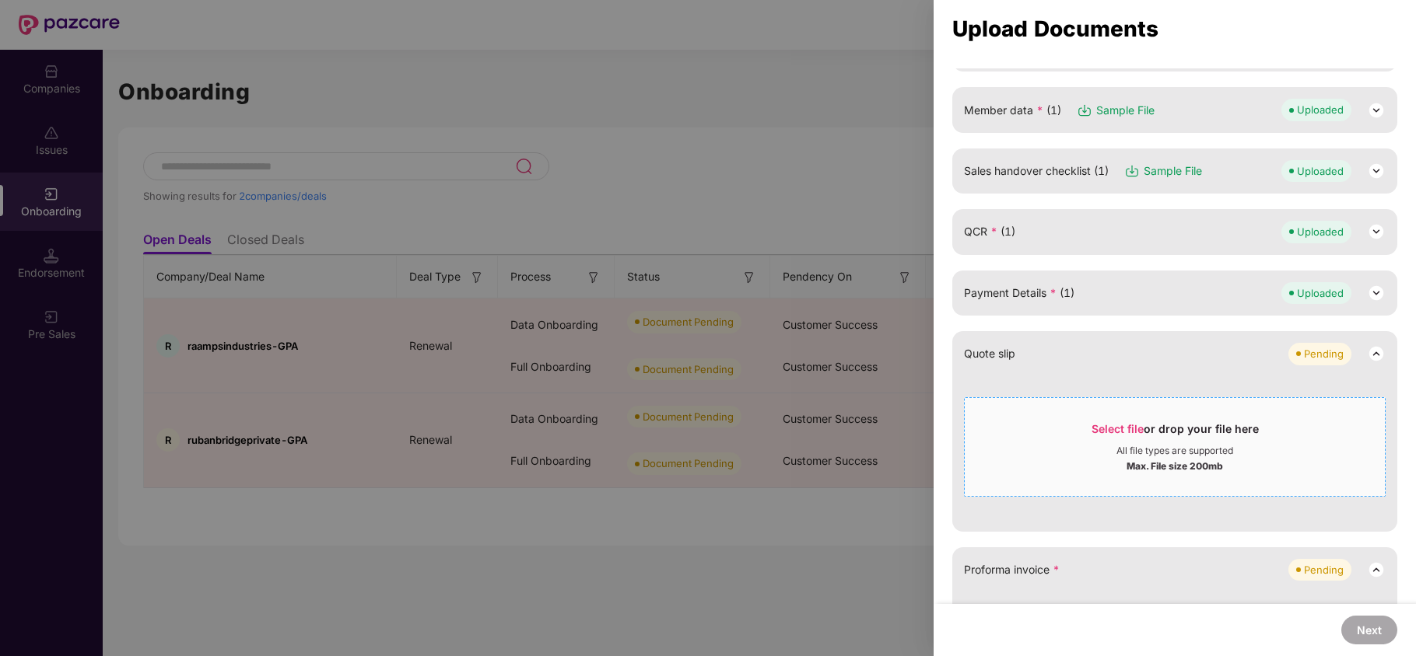
click at [1100, 418] on span "Select file or drop your file here All file types are supported Max. File size …" at bounding box center [1174, 447] width 420 height 75
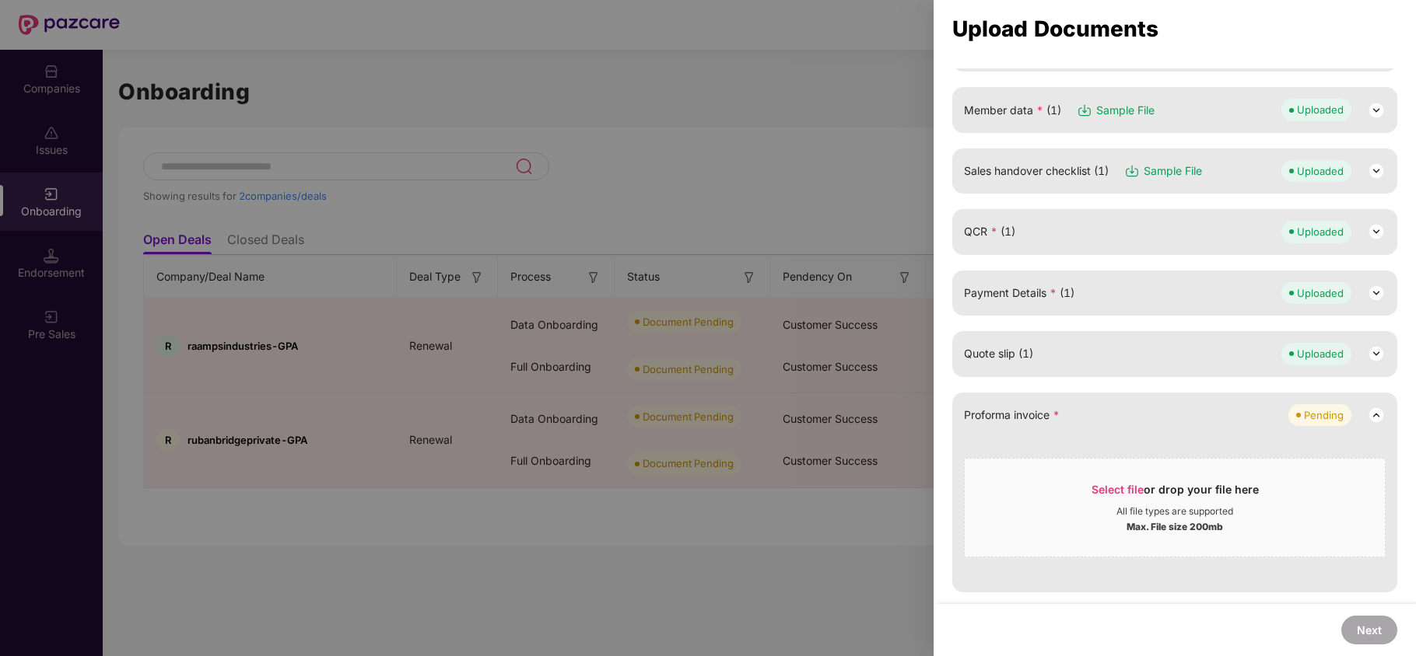
scroll to position [275, 0]
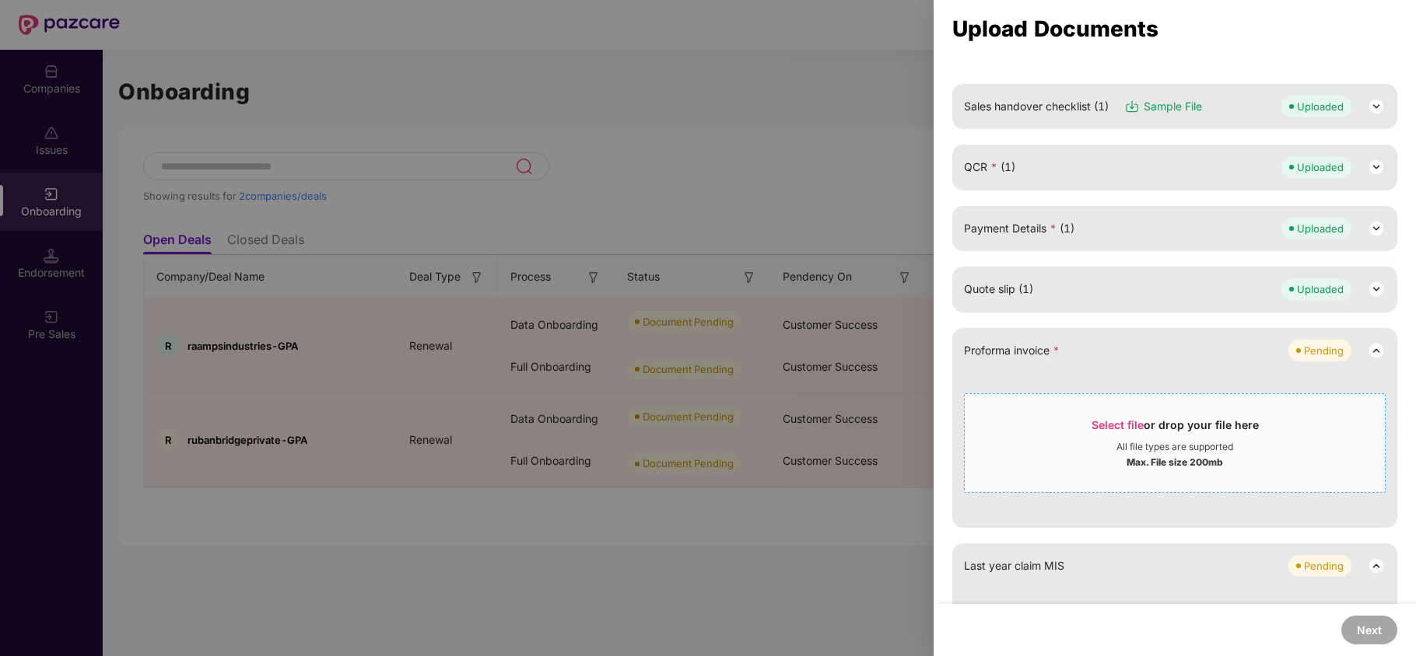
click at [1119, 422] on span "Select file" at bounding box center [1117, 424] width 52 height 13
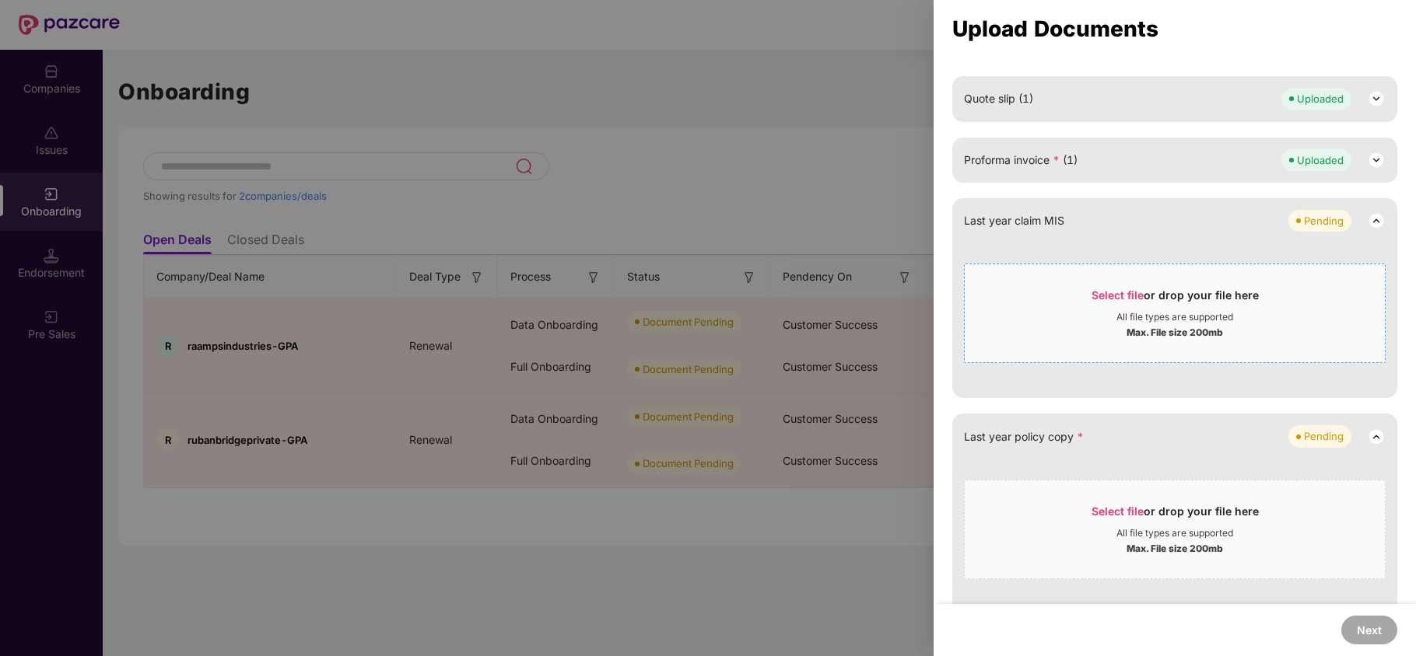
scroll to position [467, 0]
click at [1109, 305] on div "Select file or drop your file here" at bounding box center [1174, 297] width 167 height 23
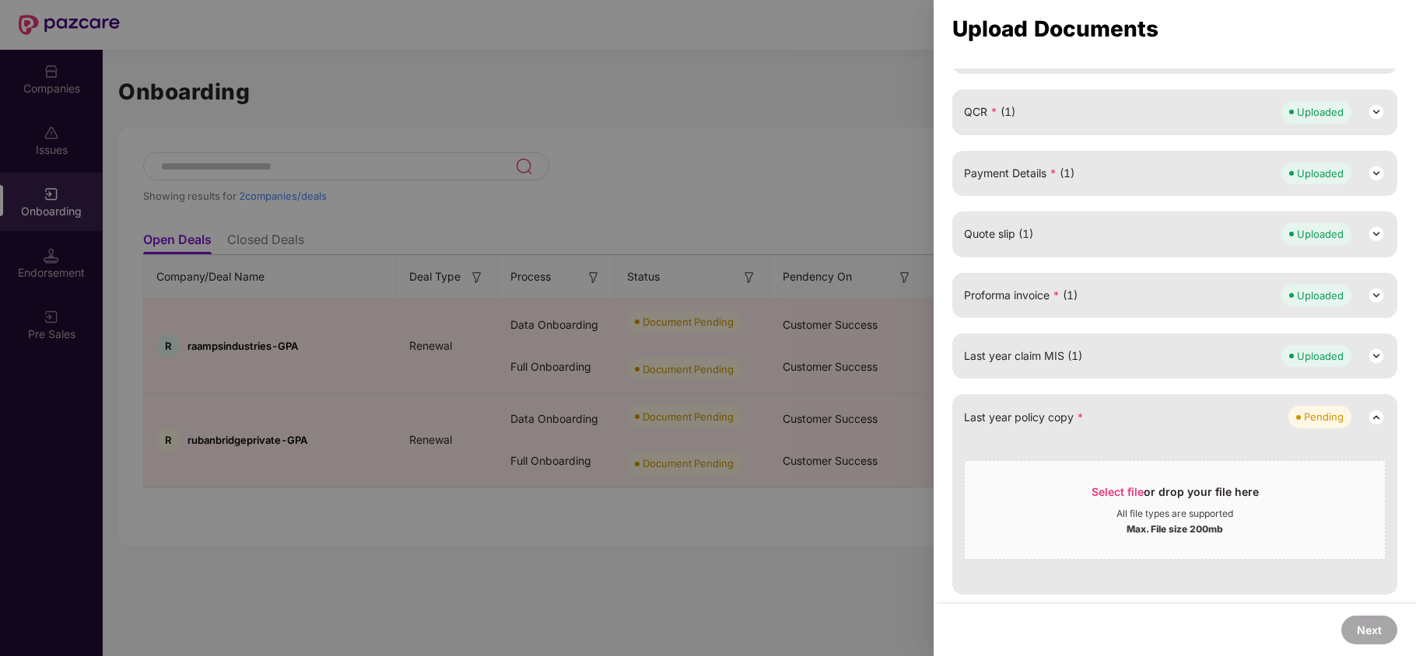
scroll to position [331, 0]
click at [1117, 477] on span "Select file or drop your file here All file types are supported Max. File size …" at bounding box center [1174, 510] width 420 height 75
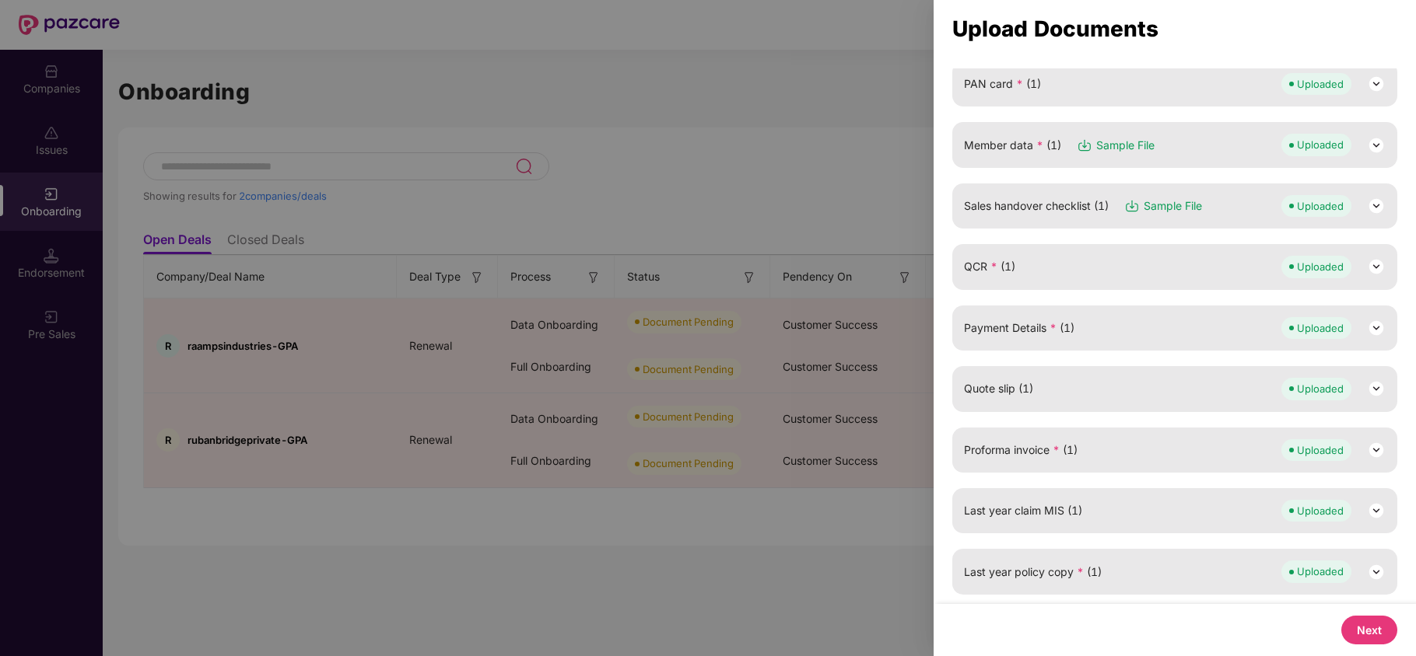
scroll to position [0, 0]
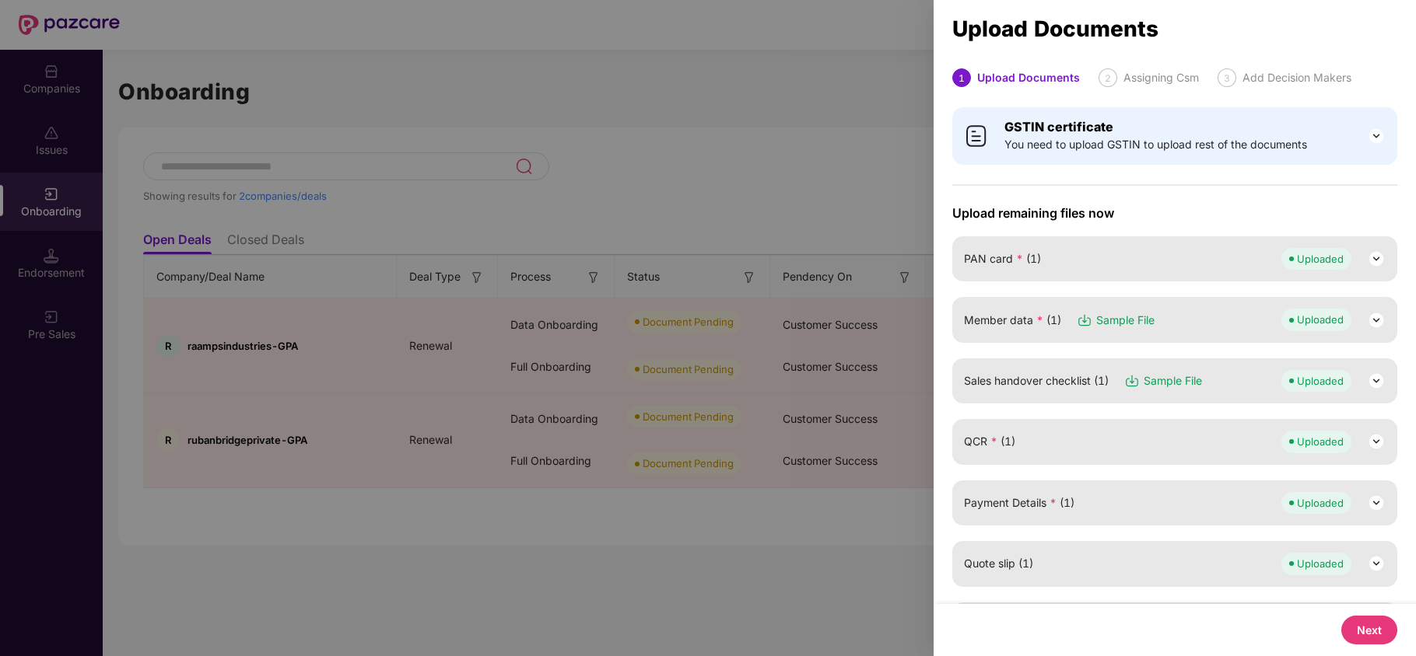
click at [1369, 639] on button "Next" at bounding box center [1369, 630] width 56 height 29
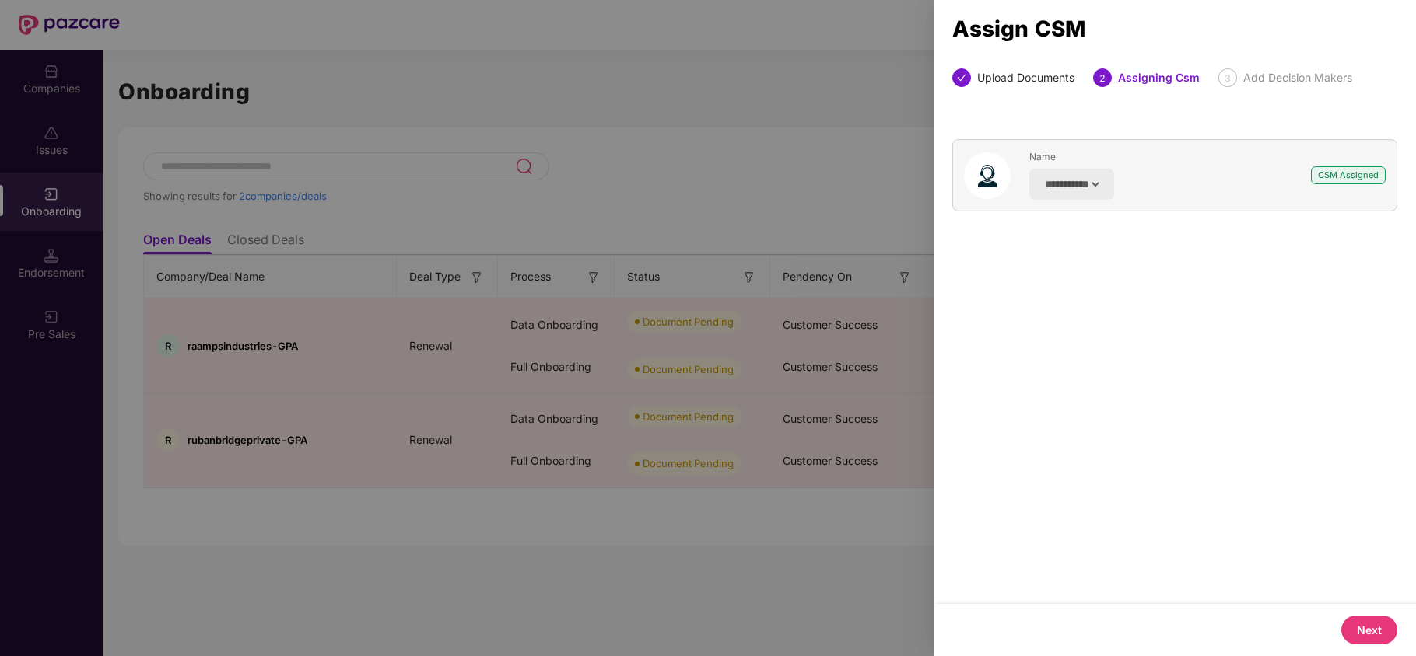
click at [1360, 624] on button "Next" at bounding box center [1369, 630] width 56 height 29
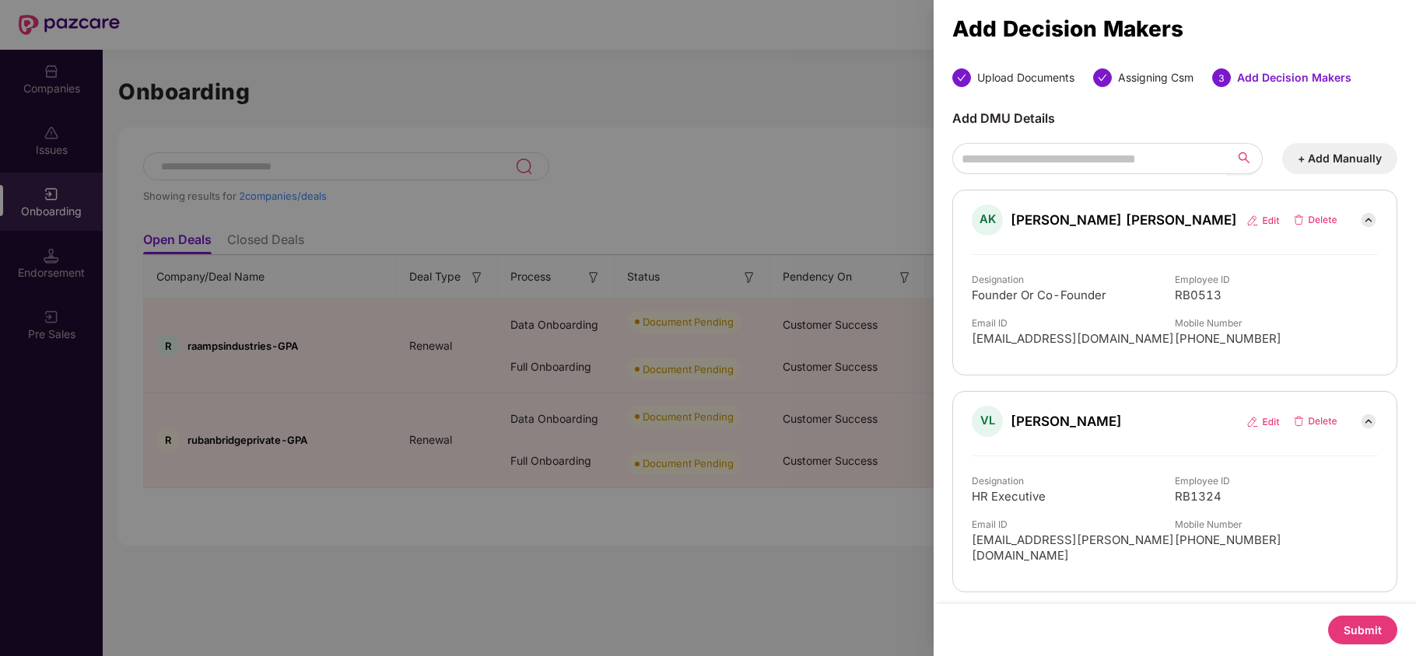
click at [1349, 627] on button "Submit" at bounding box center [1362, 630] width 69 height 29
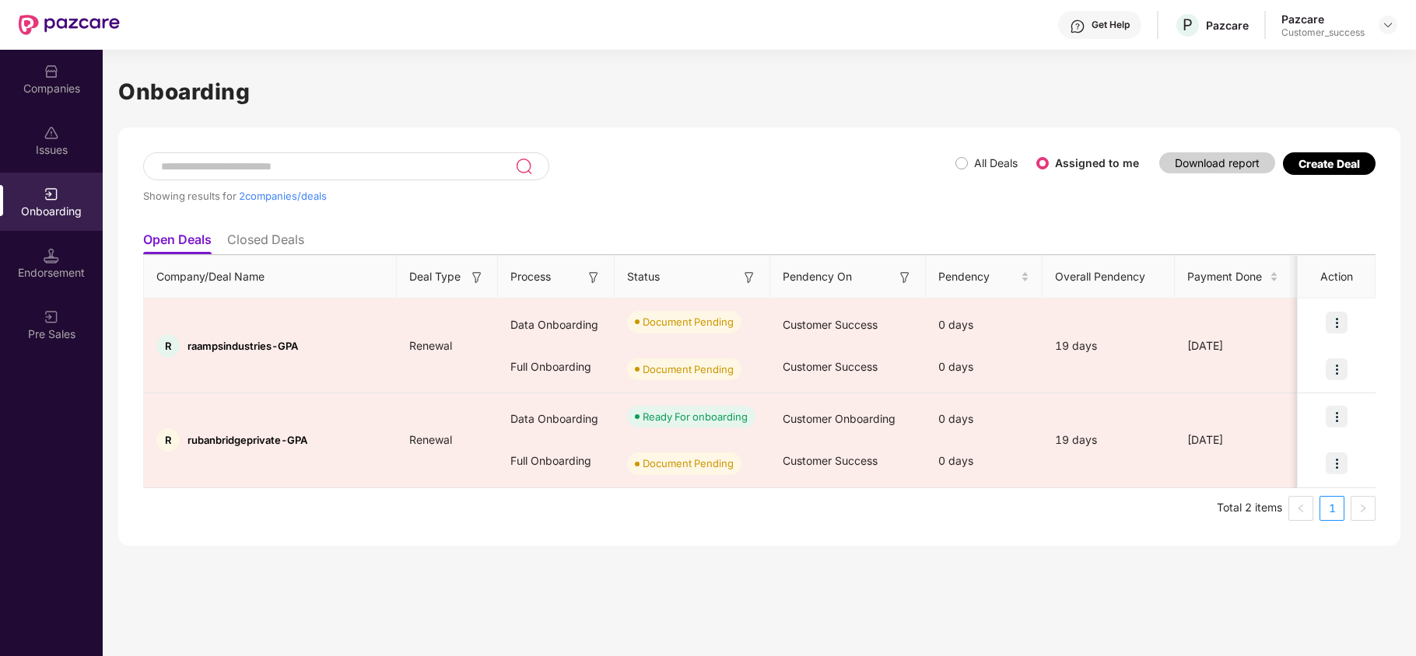
click at [47, 119] on div "Issues" at bounding box center [51, 140] width 103 height 58
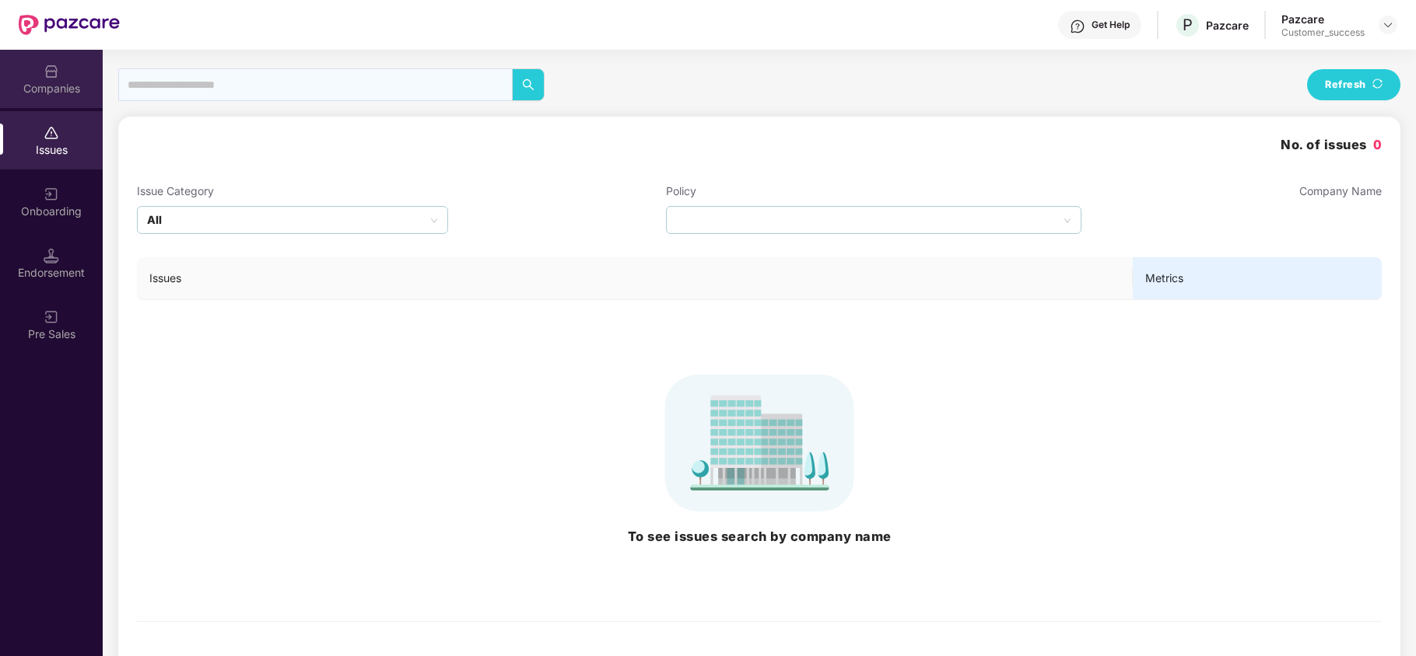
click at [53, 82] on div "Companies" at bounding box center [51, 89] width 103 height 16
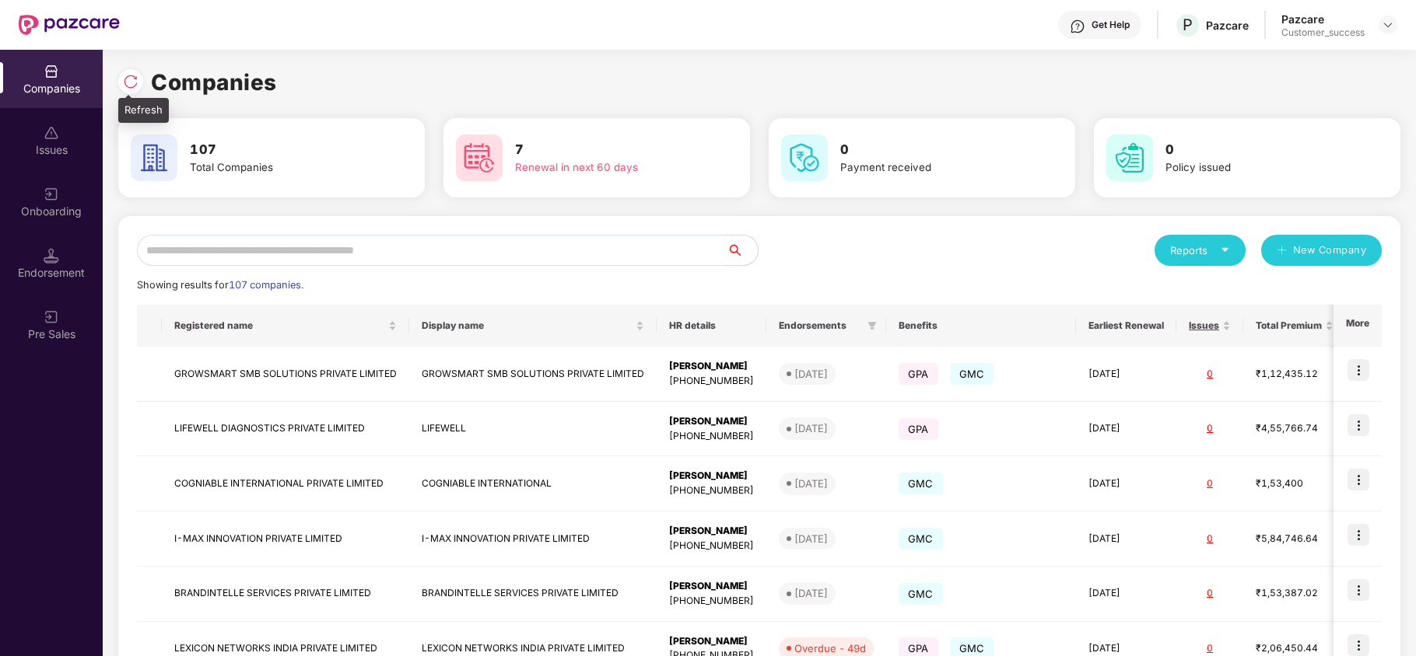
click at [131, 78] on img at bounding box center [131, 82] width 16 height 16
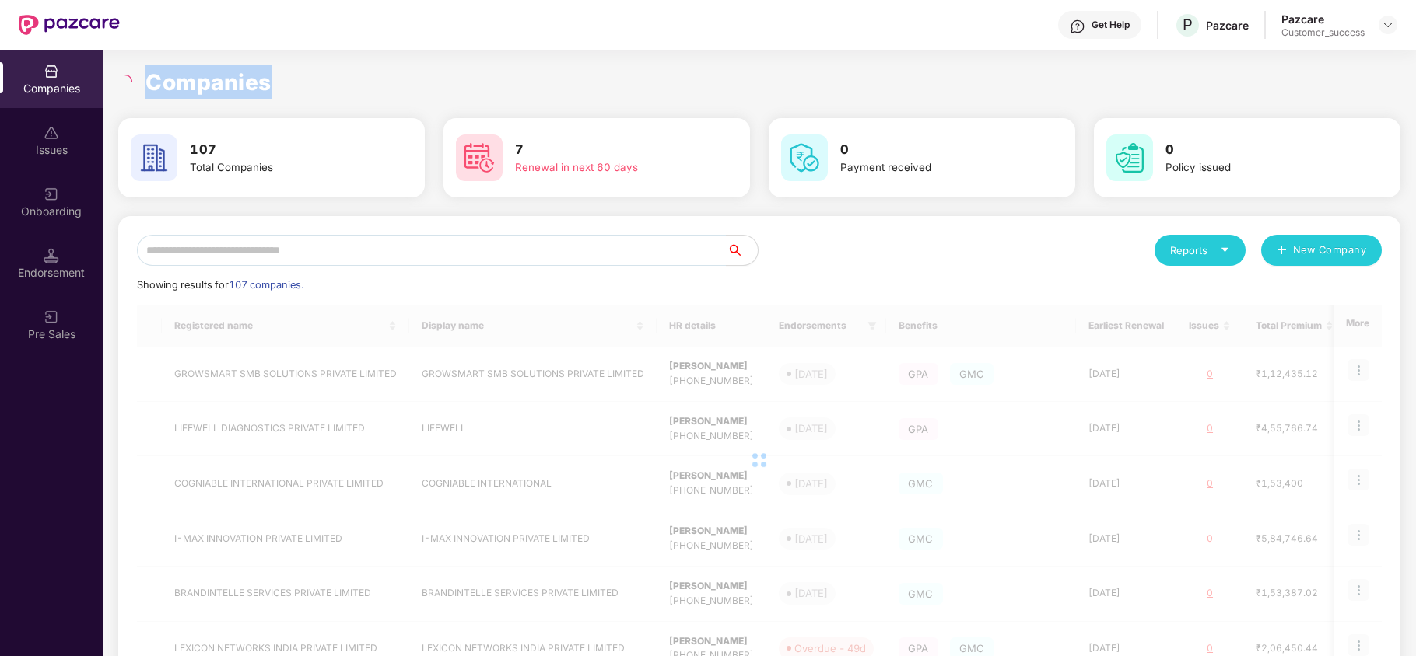
click at [131, 78] on div at bounding box center [127, 82] width 18 height 14
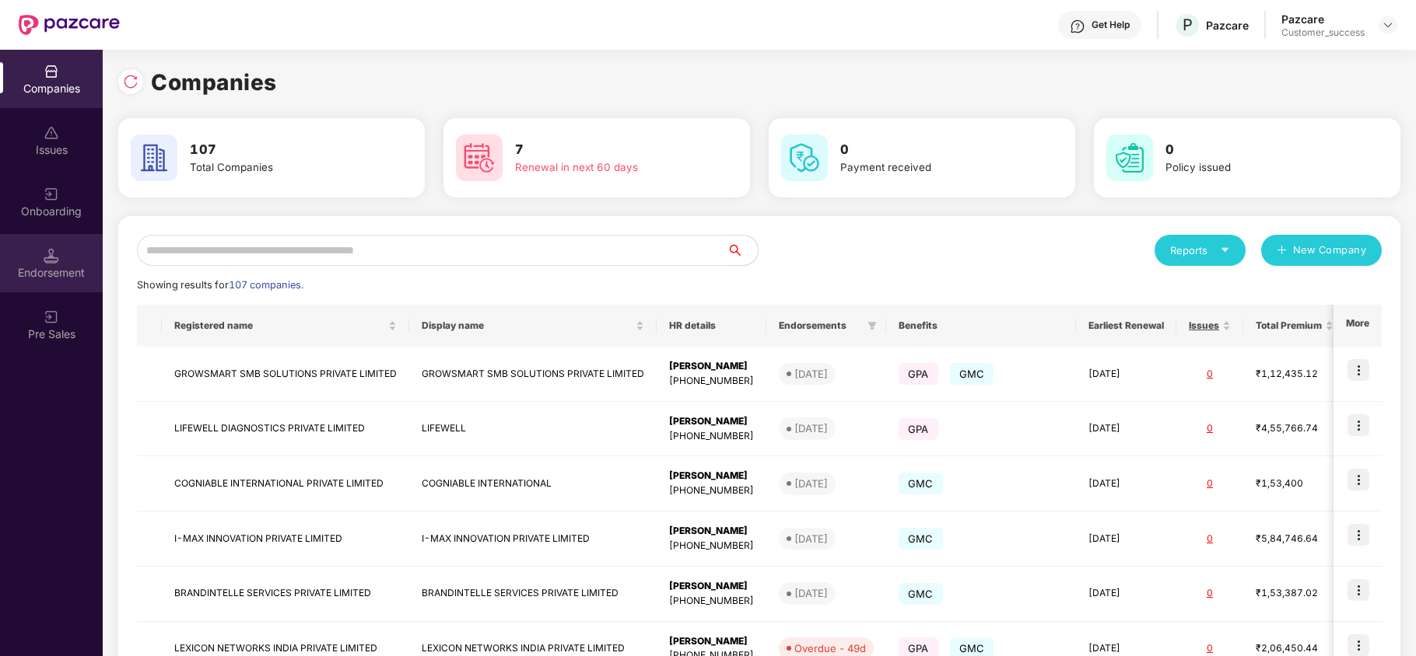
click at [68, 281] on div "Endorsement" at bounding box center [51, 263] width 103 height 58
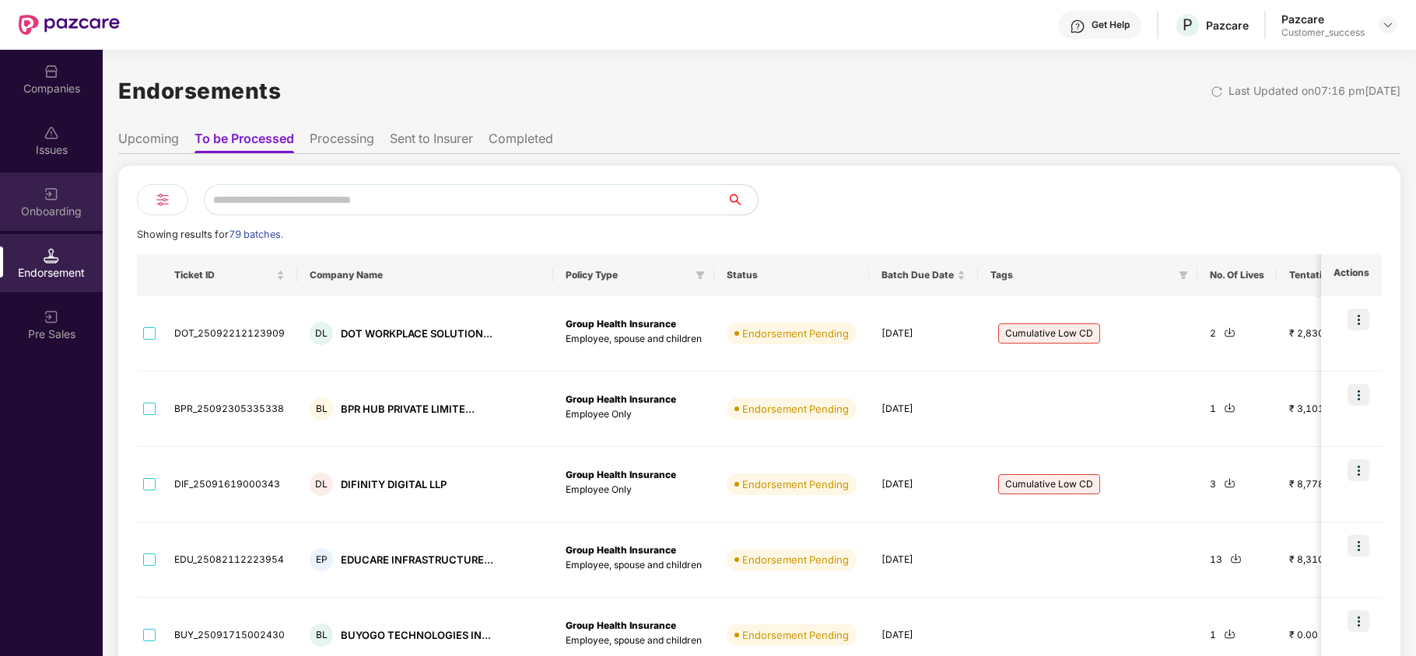
click at [63, 206] on div "Onboarding" at bounding box center [51, 212] width 103 height 16
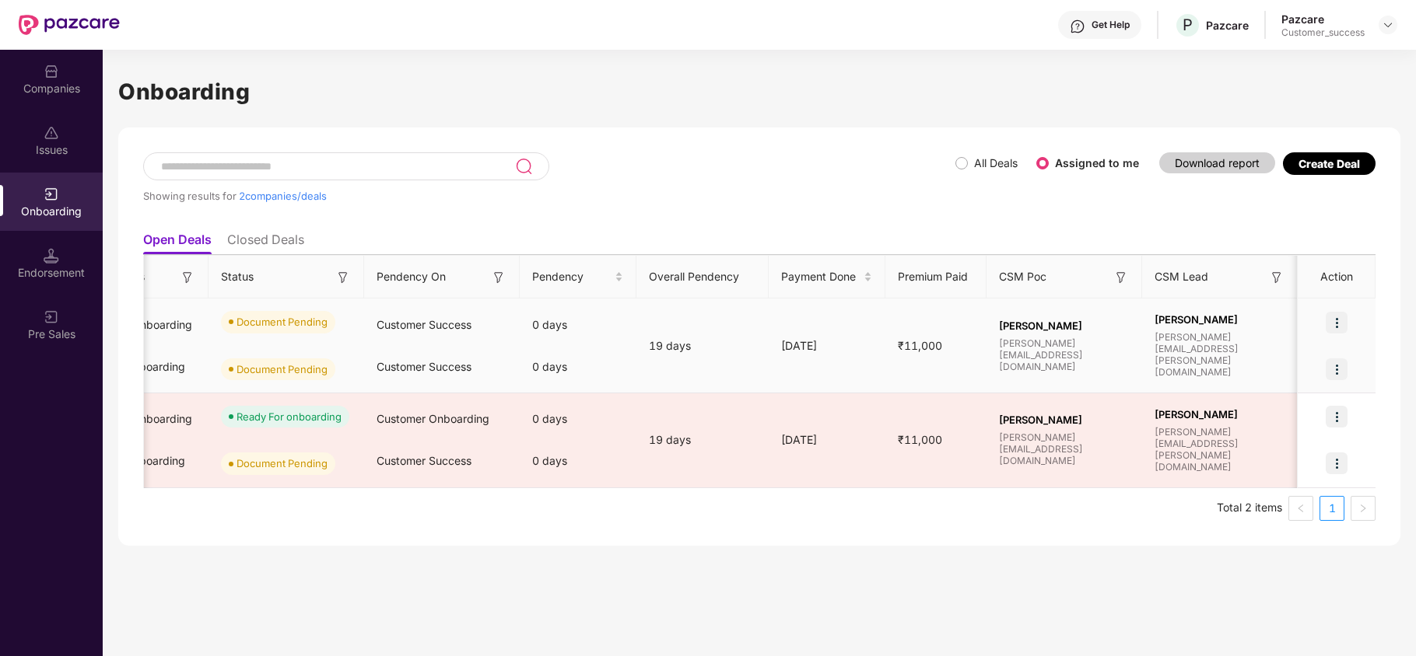
scroll to position [0, 408]
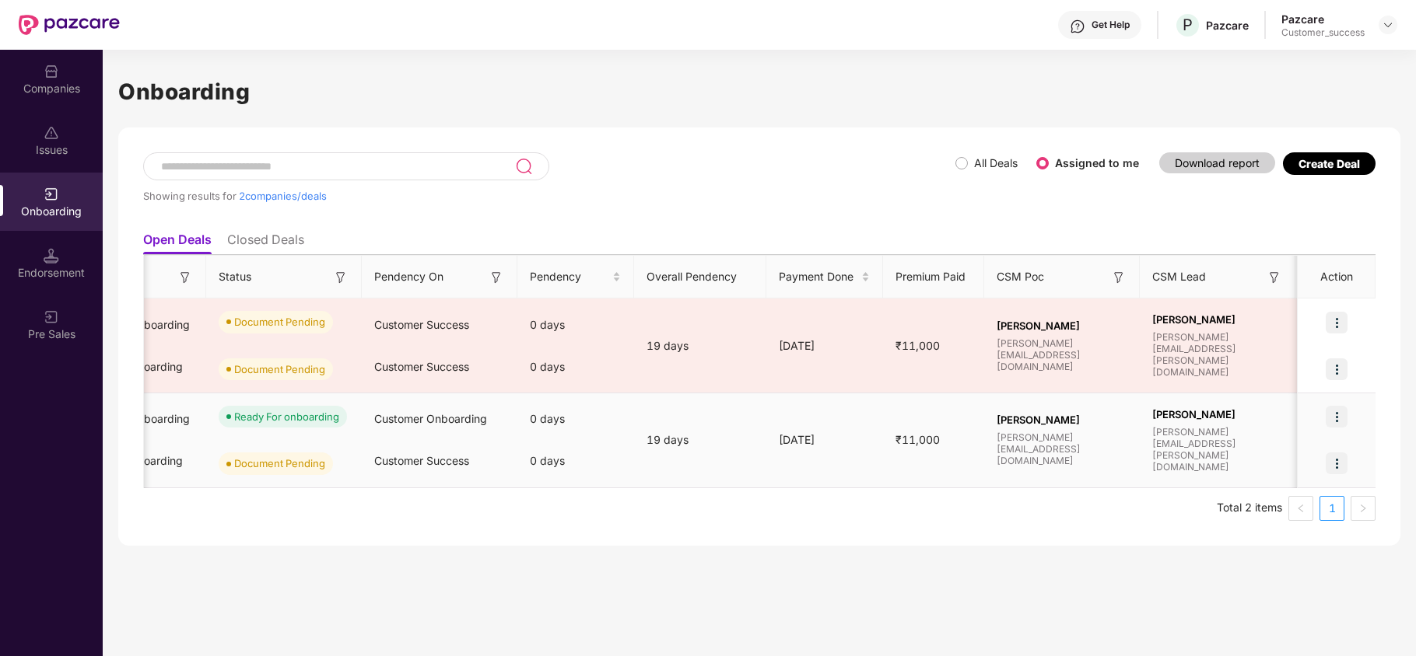
click at [1336, 459] on img at bounding box center [1336, 464] width 22 height 22
click at [1264, 505] on span "Upload Documents" at bounding box center [1263, 504] width 128 height 17
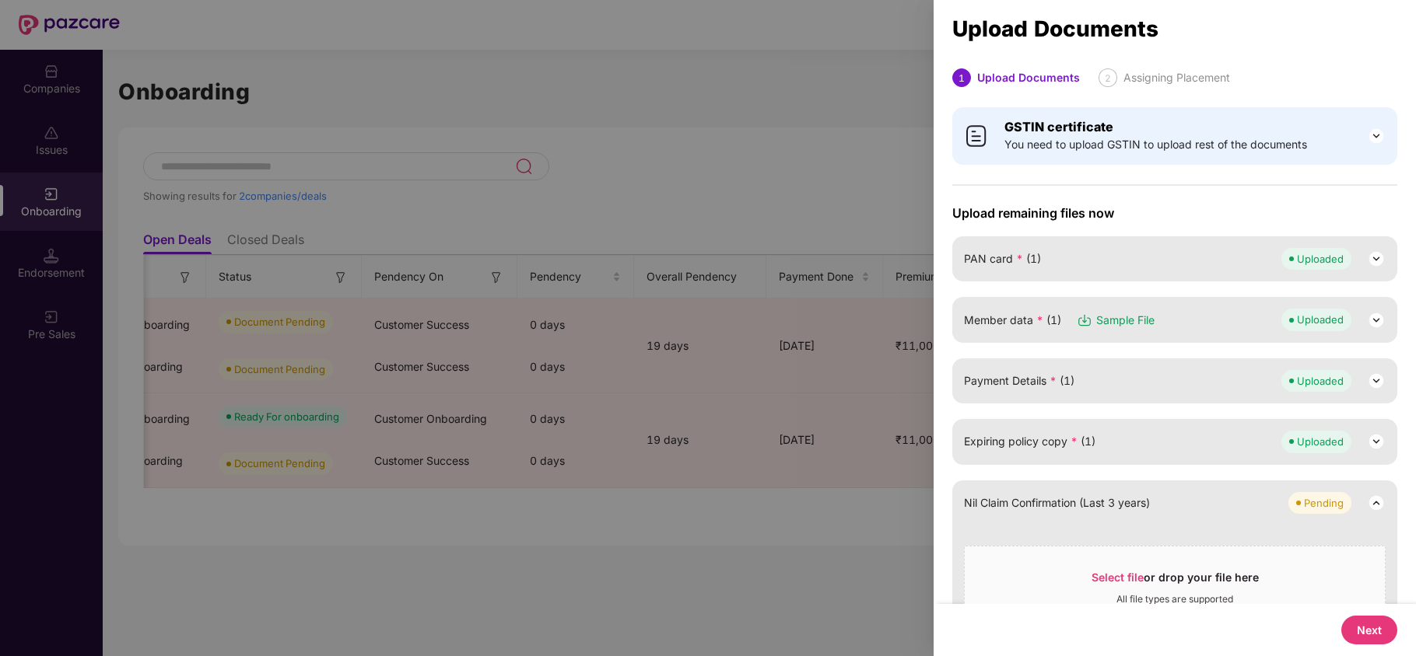
scroll to position [86, 0]
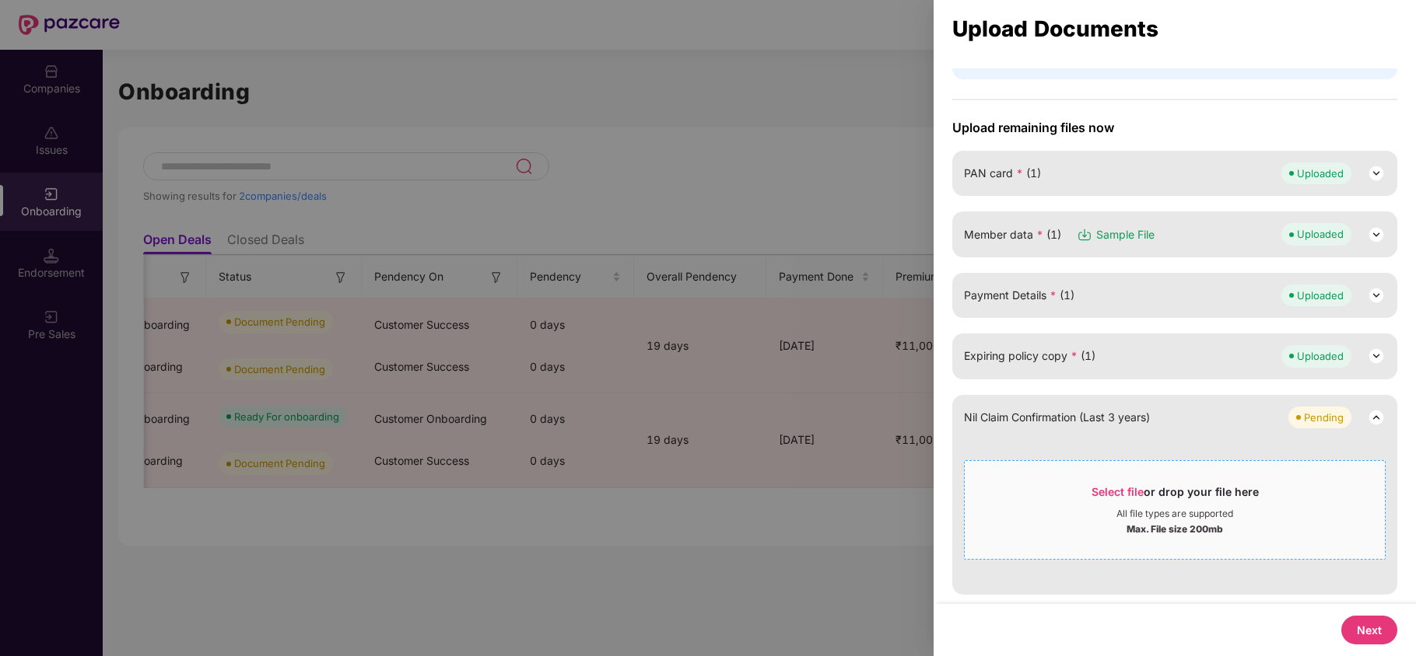
click at [1106, 487] on span "Select file" at bounding box center [1117, 491] width 52 height 13
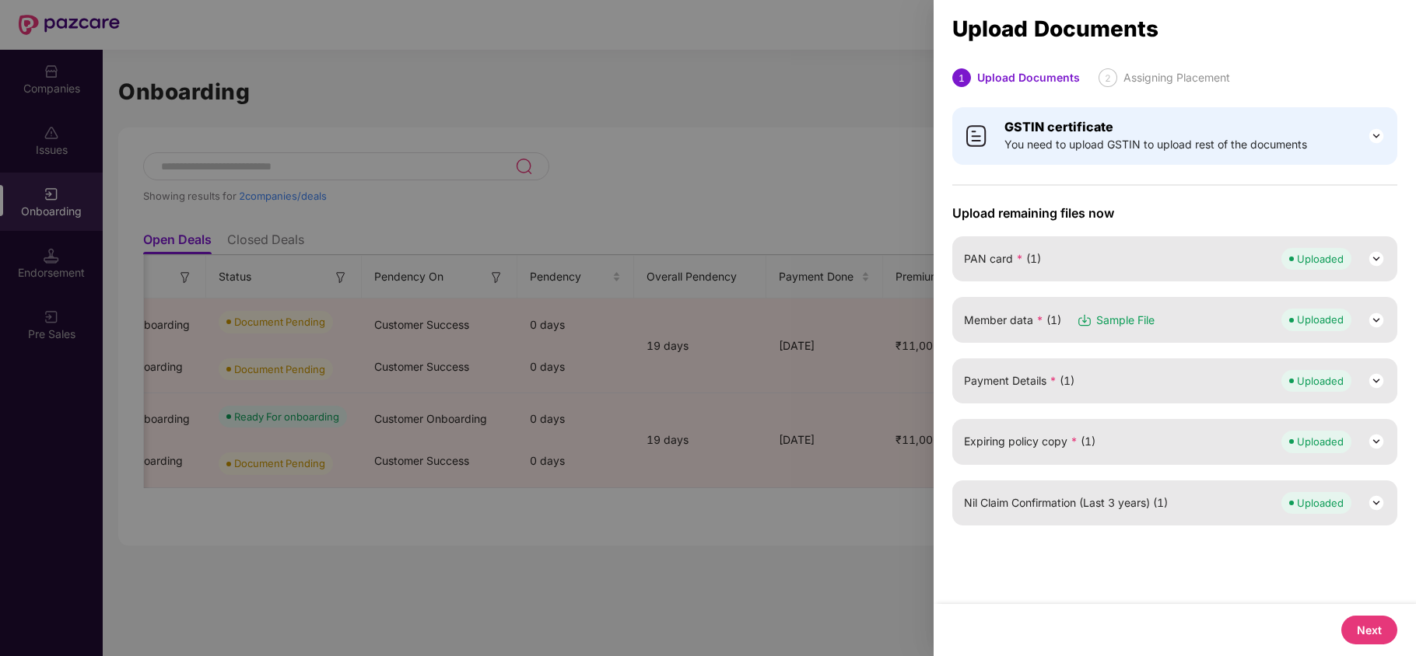
scroll to position [0, 0]
click at [1346, 620] on button "Next" at bounding box center [1369, 630] width 56 height 29
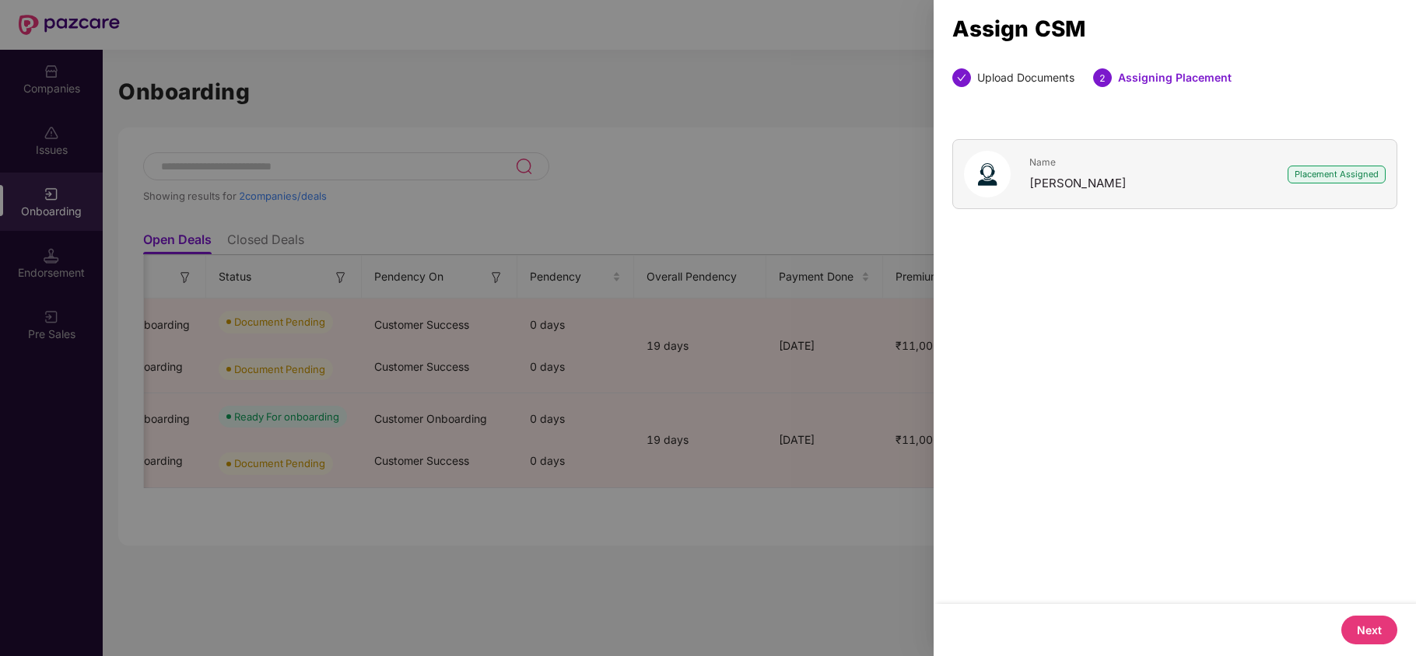
click at [1367, 627] on button "Next" at bounding box center [1369, 630] width 56 height 29
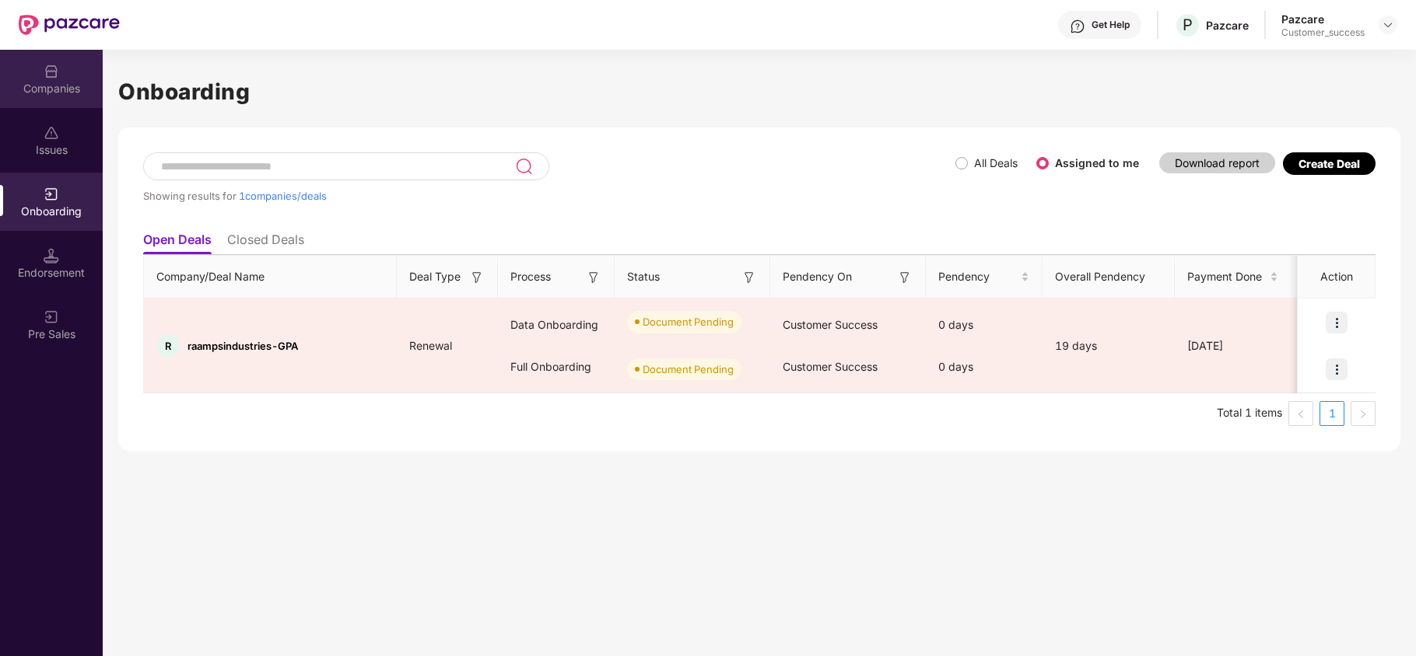
click at [37, 62] on div "Companies" at bounding box center [51, 79] width 103 height 58
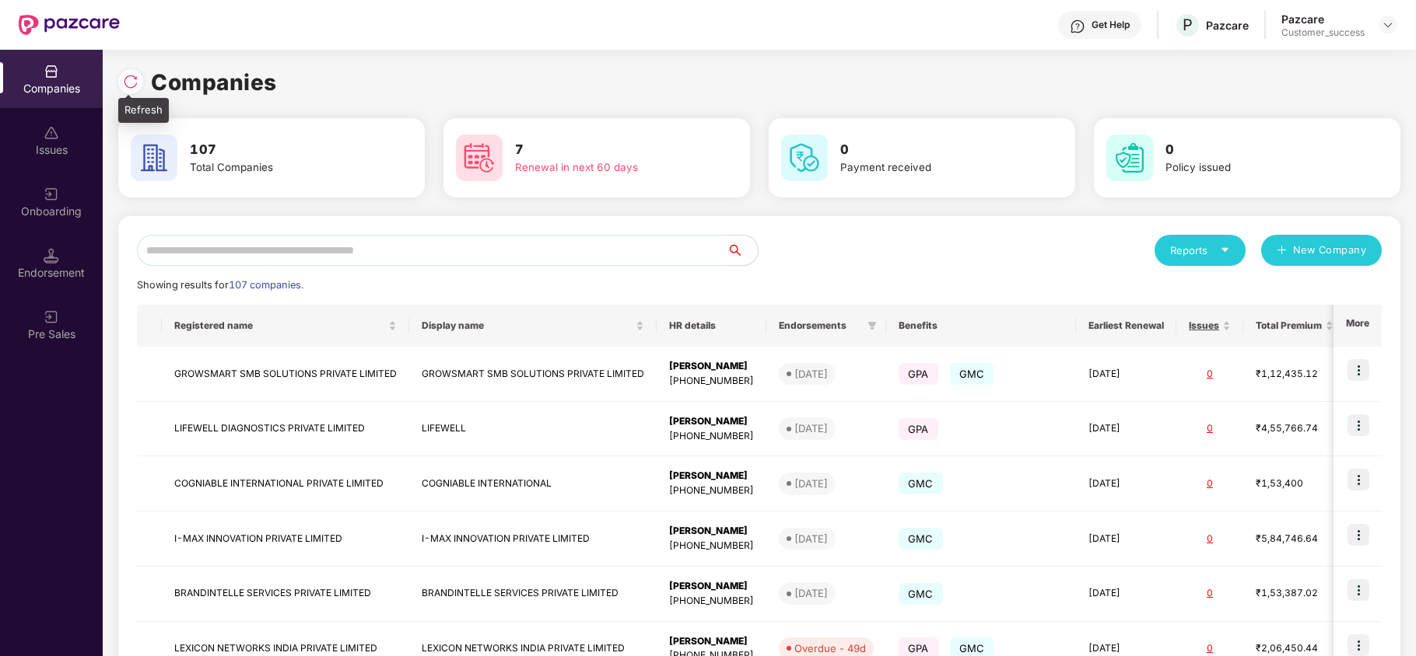
click at [135, 70] on div at bounding box center [130, 81] width 25 height 25
